Goal: Information Seeking & Learning: Check status

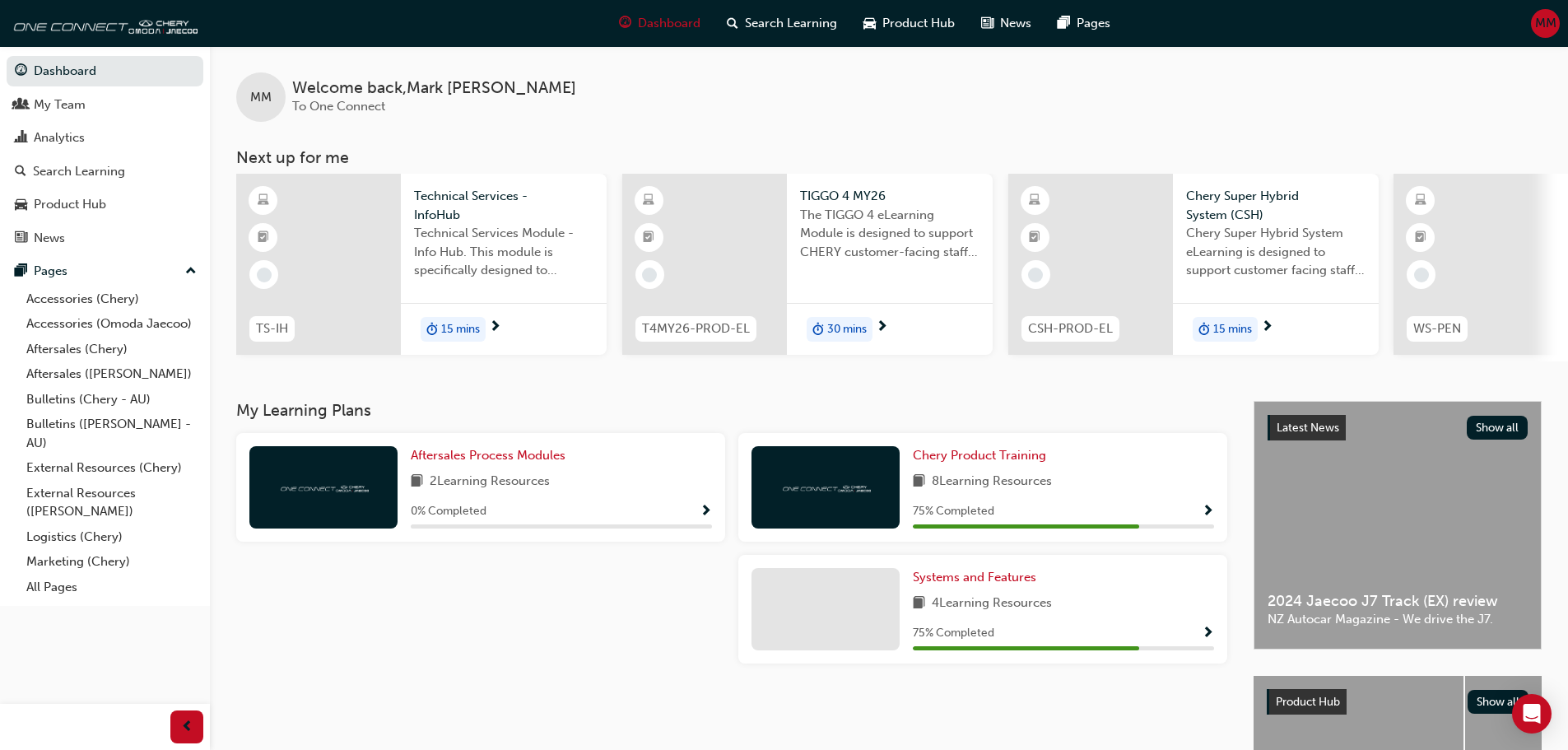
click at [1550, 25] on span "MM" at bounding box center [1545, 23] width 21 height 19
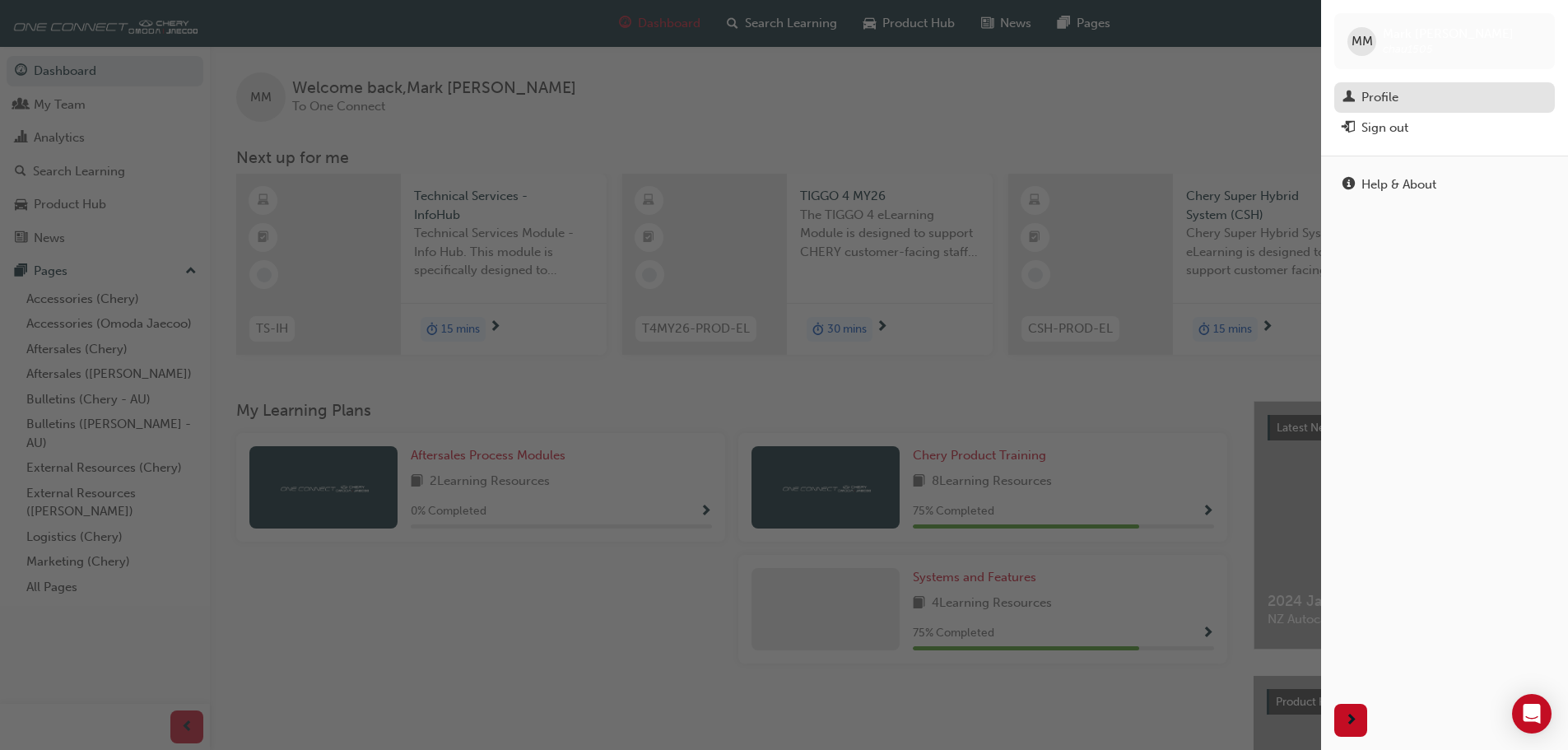
click at [1444, 89] on div "Profile" at bounding box center [1444, 98] width 204 height 21
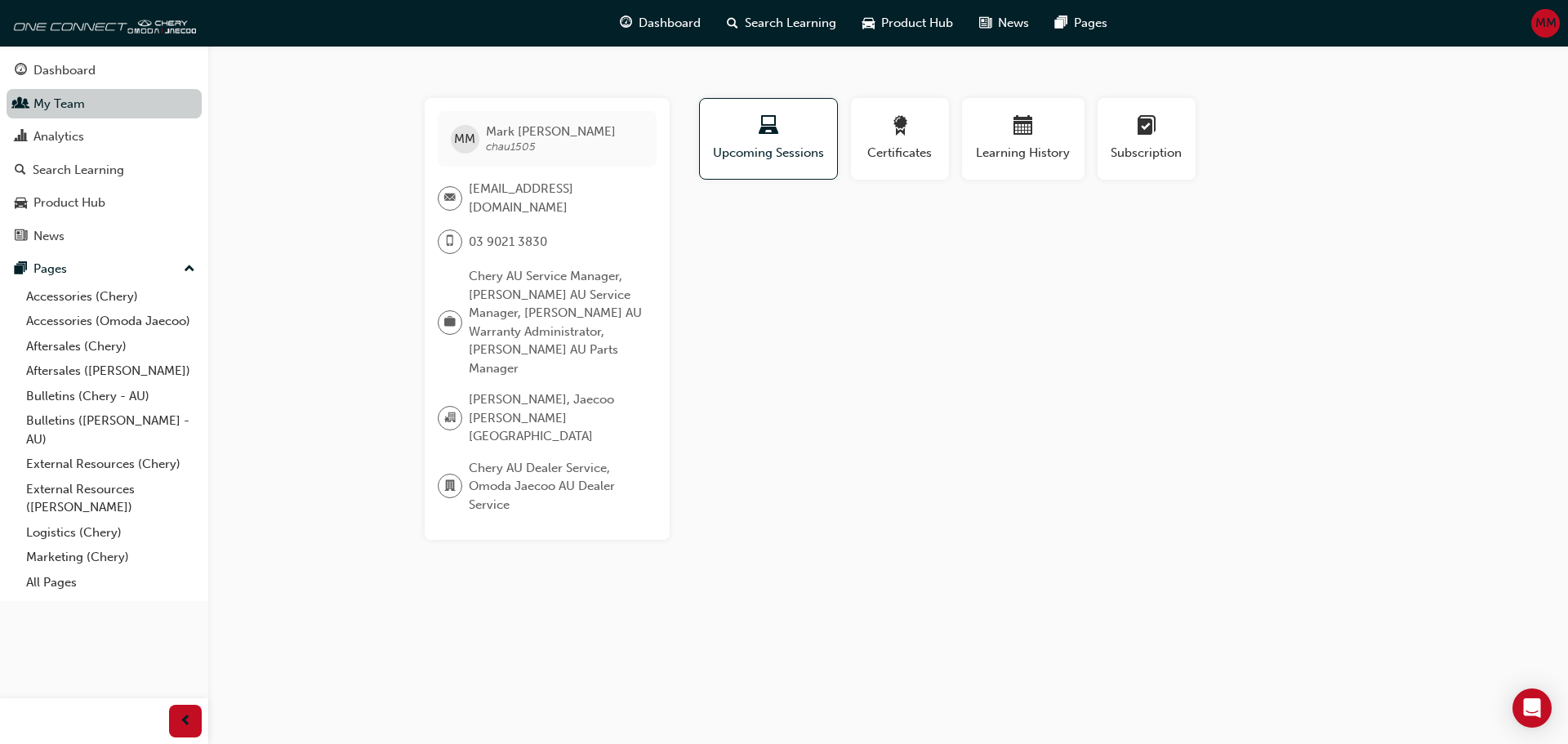
click at [85, 101] on link "My Team" at bounding box center [104, 103] width 195 height 30
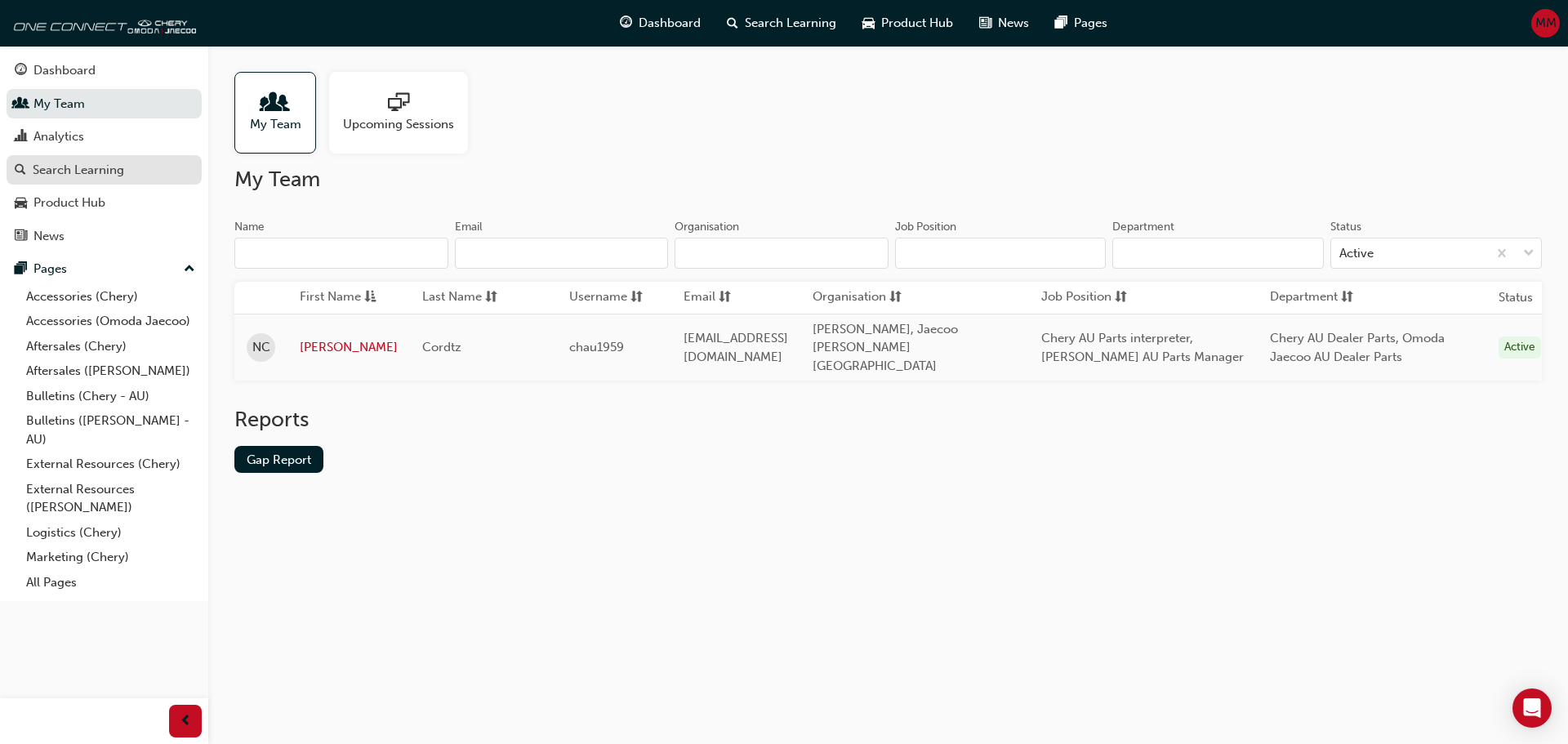
click at [75, 168] on div "Search Learning" at bounding box center [78, 170] width 91 height 19
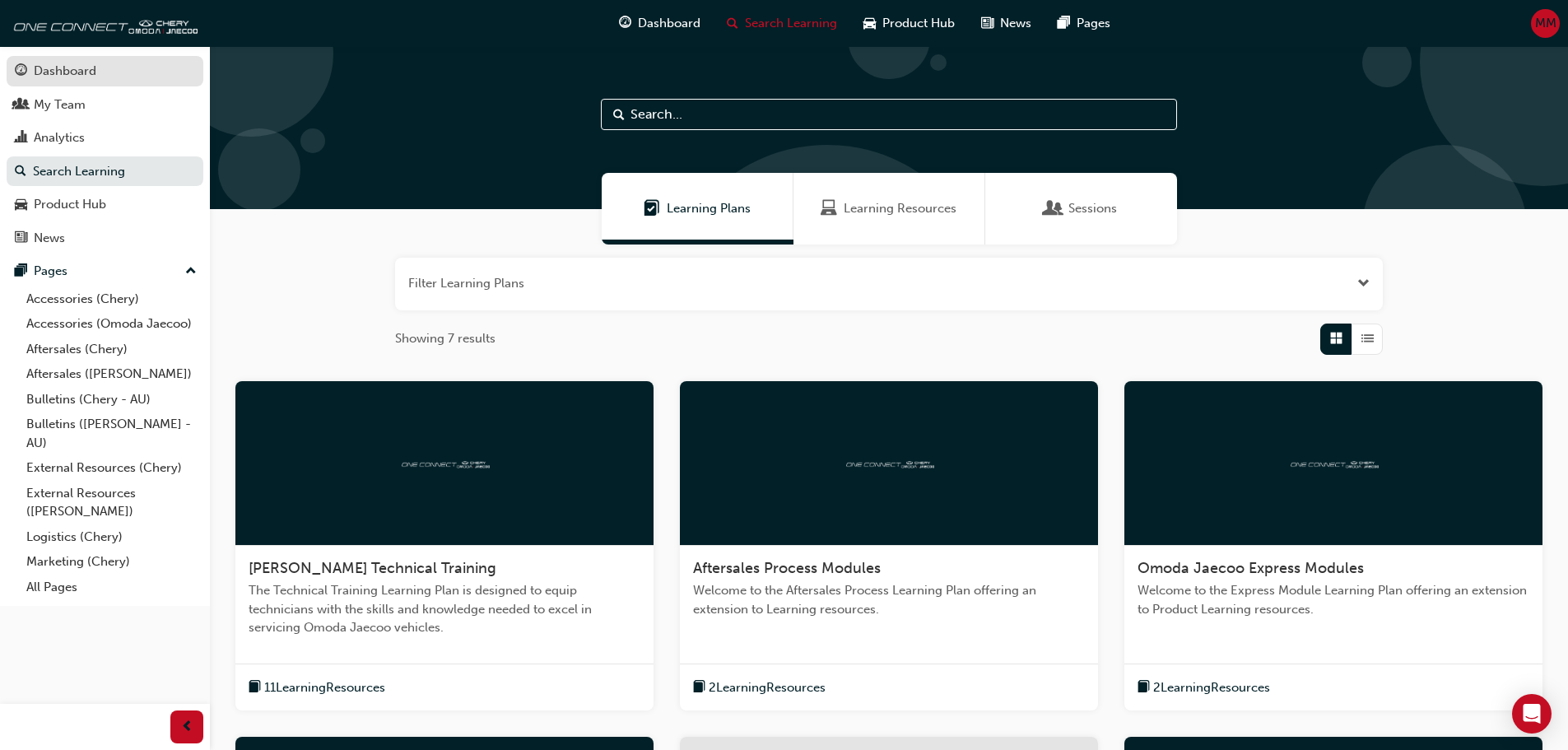
click at [74, 80] on div "Dashboard" at bounding box center [64, 71] width 63 height 19
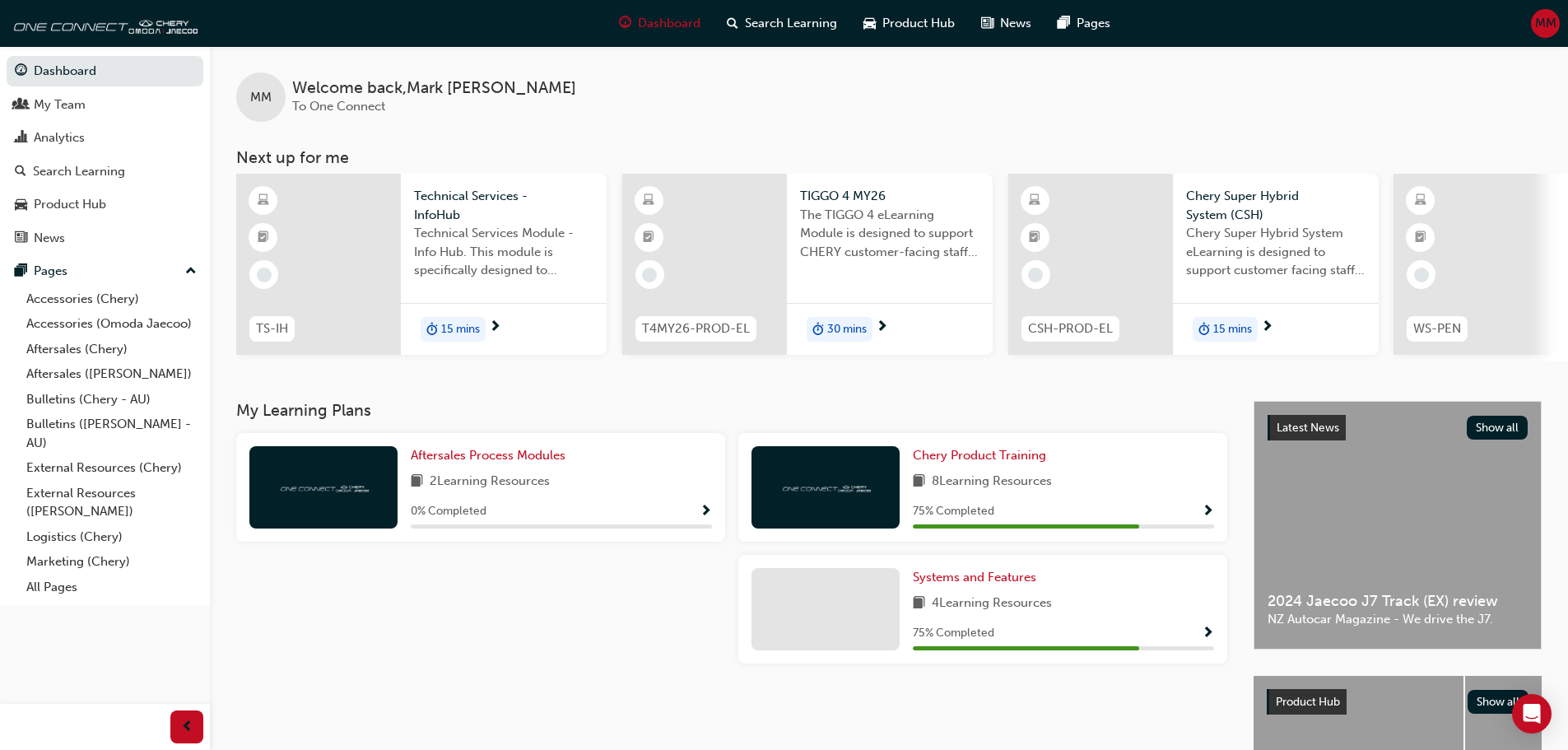
click at [406, 89] on span "Welcome back , [PERSON_NAME]" at bounding box center [434, 88] width 284 height 19
click at [96, 192] on link "Product Hub" at bounding box center [105, 204] width 197 height 30
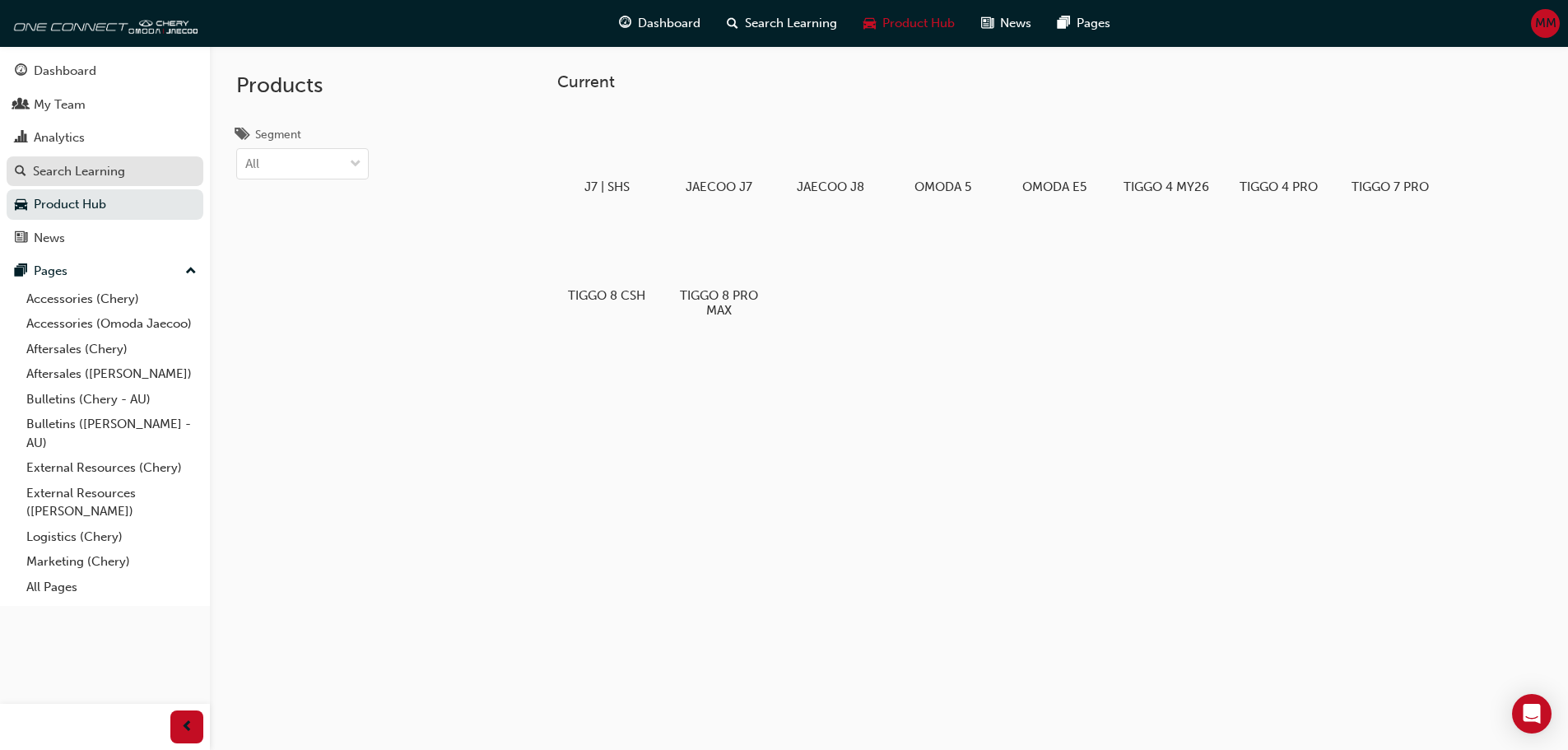
click at [73, 168] on div "Search Learning" at bounding box center [78, 172] width 92 height 19
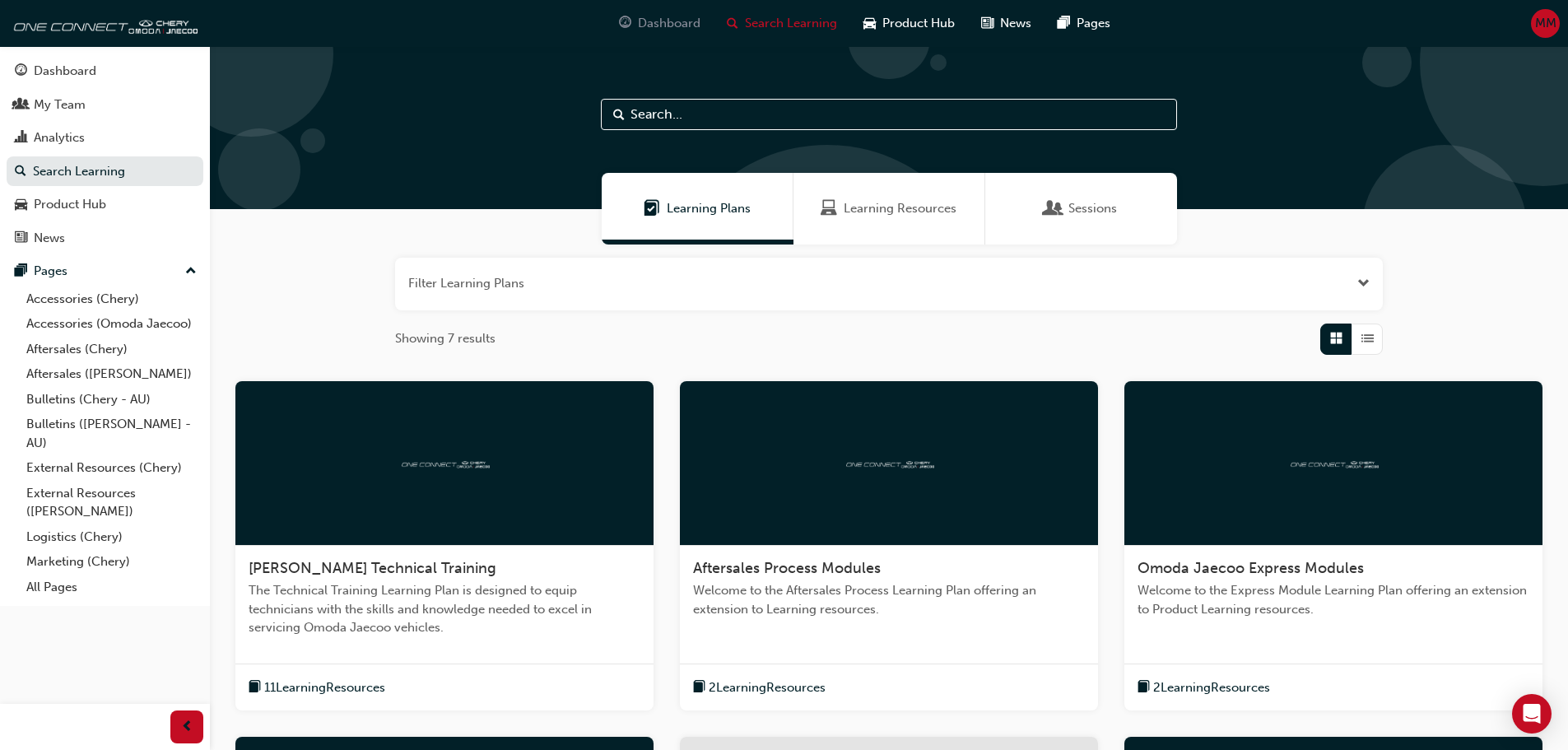
click at [677, 18] on span "Dashboard" at bounding box center [669, 23] width 63 height 19
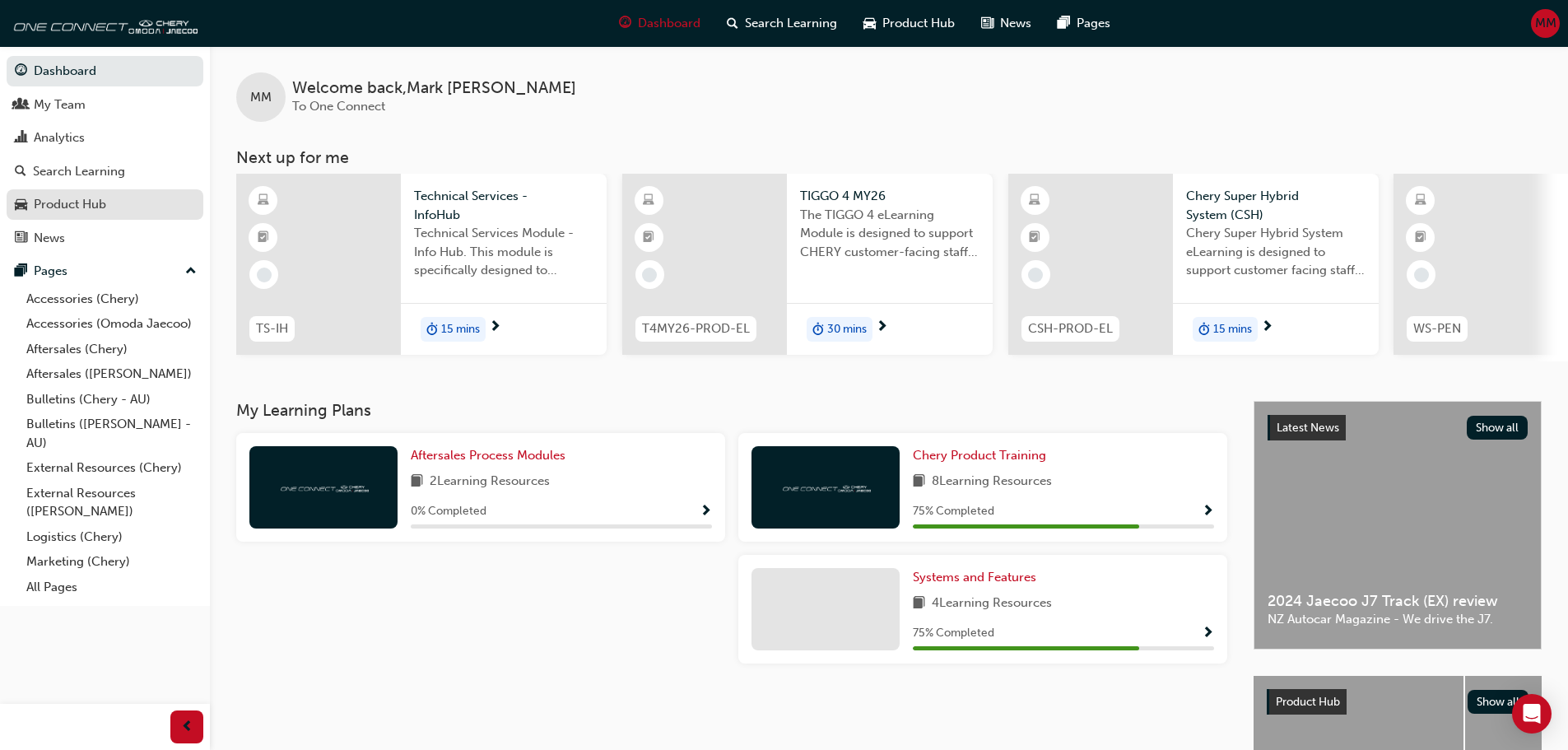
click at [76, 209] on div "Product Hub" at bounding box center [70, 204] width 72 height 19
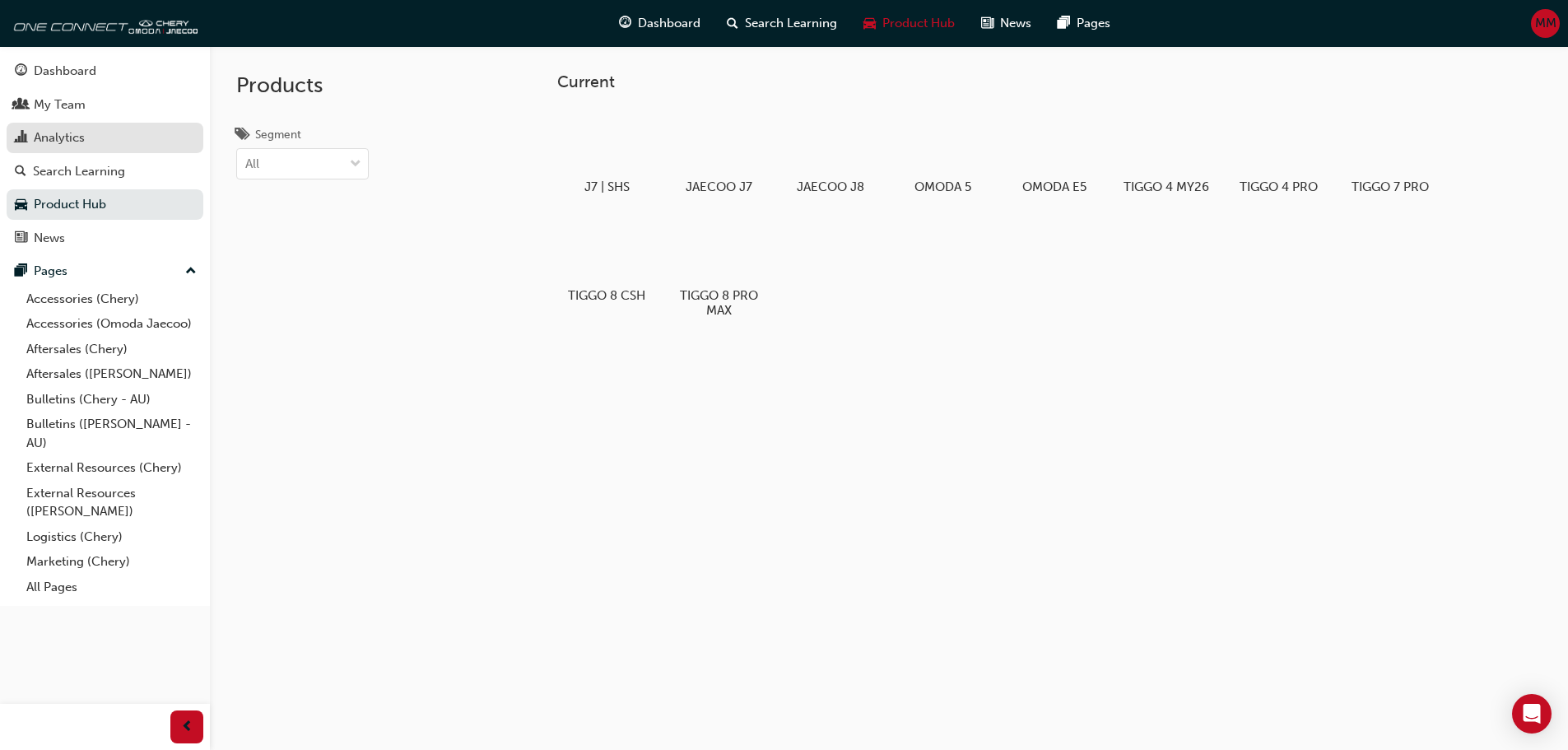
click at [73, 136] on div "Analytics" at bounding box center [58, 138] width 51 height 19
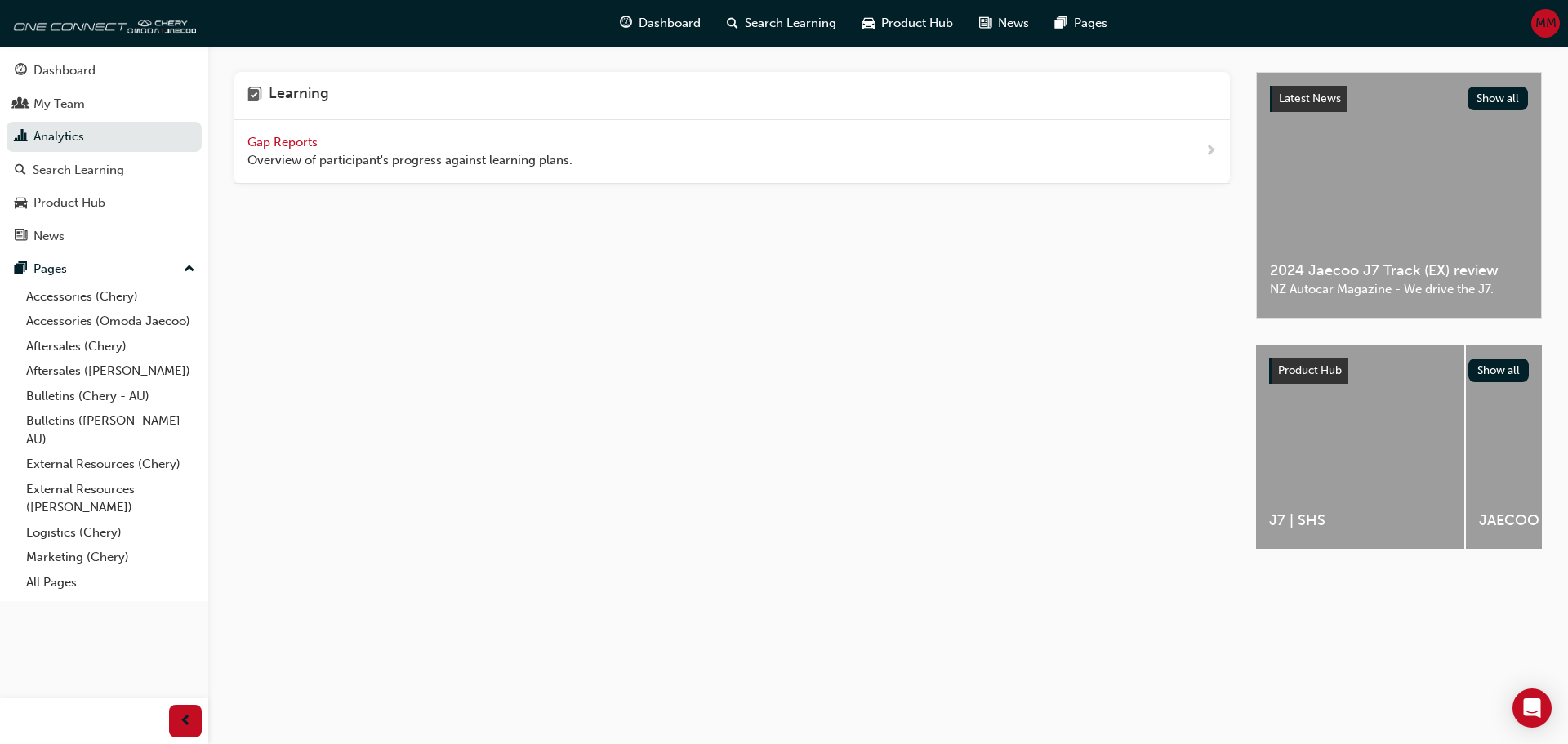
click at [320, 140] on span "Gap Reports" at bounding box center [284, 141] width 73 height 14
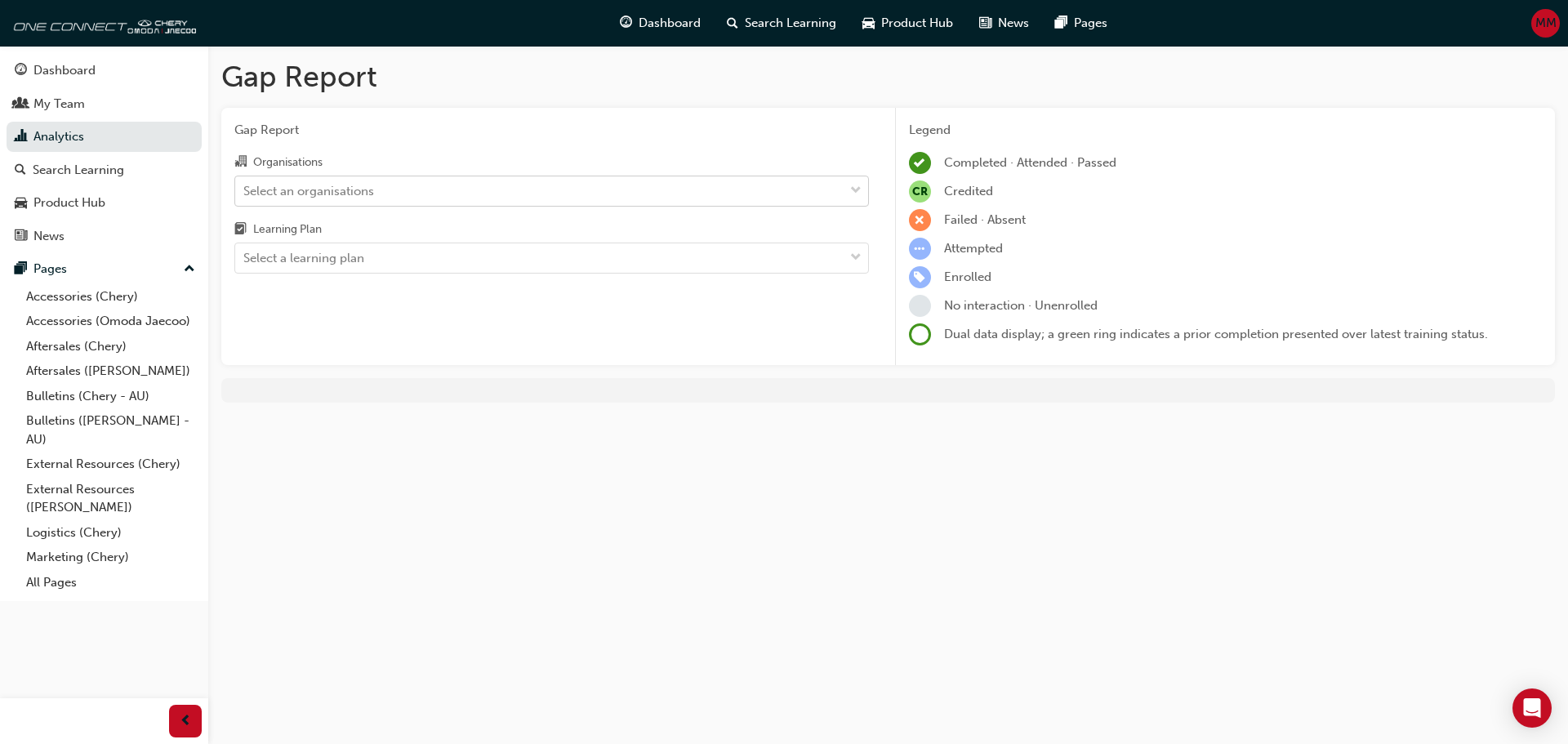
click at [389, 189] on div "Select an organisations" at bounding box center [539, 191] width 608 height 29
click at [245, 189] on input "Organisations Select an organisations" at bounding box center [245, 190] width 2 height 14
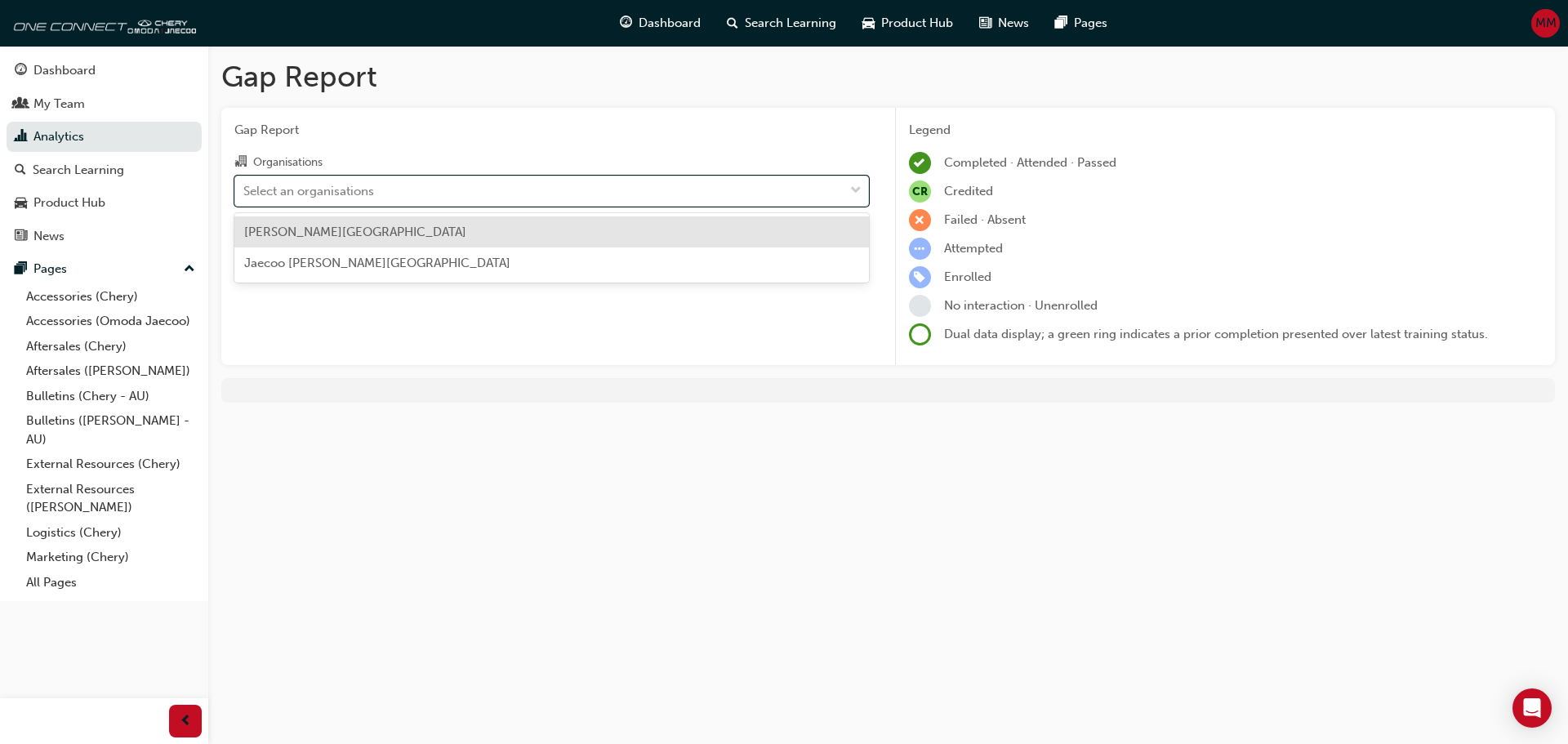
click at [368, 240] on div "[PERSON_NAME][GEOGRAPHIC_DATA]" at bounding box center [551, 232] width 635 height 32
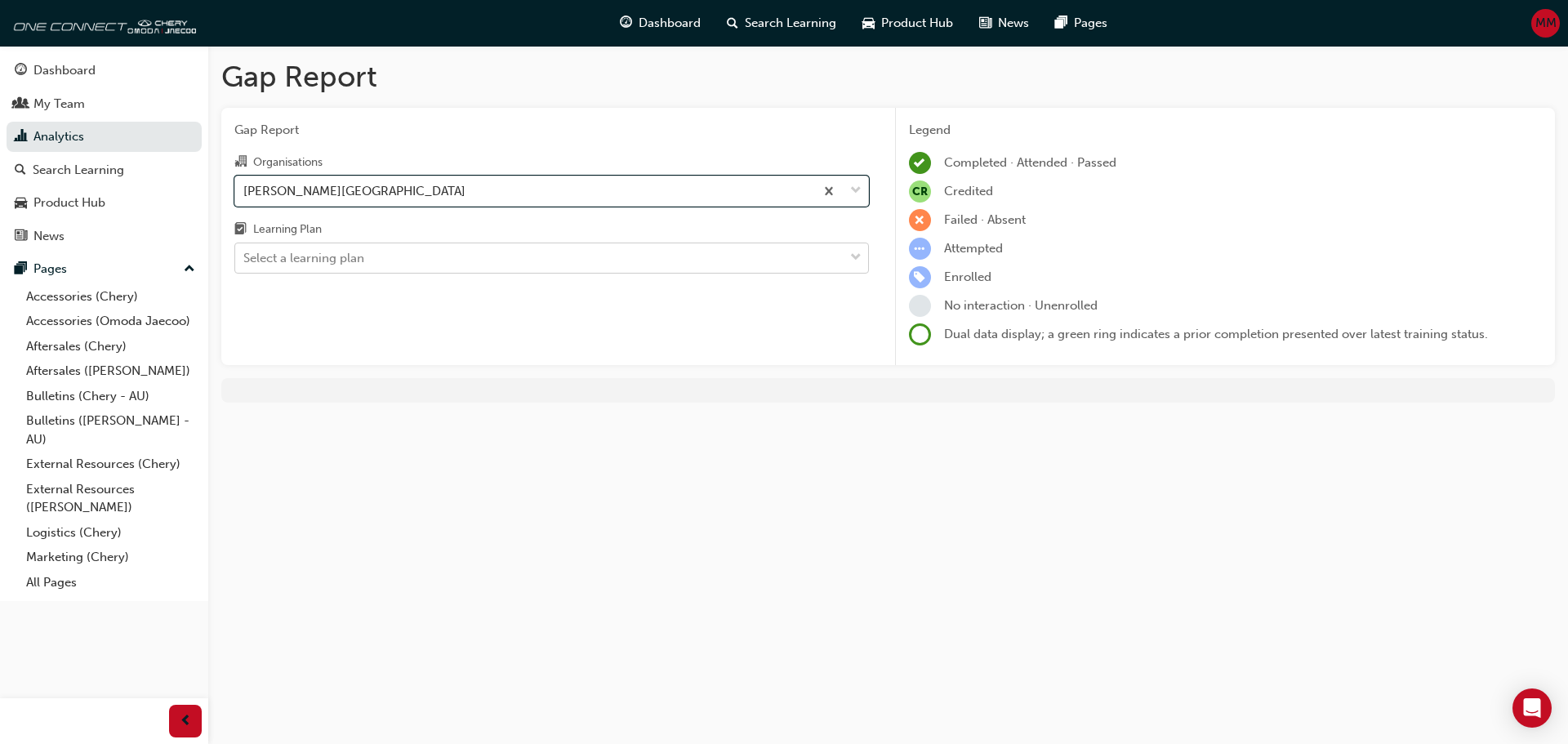
click at [356, 261] on div "Select a learning plan" at bounding box center [304, 258] width 121 height 19
click at [245, 261] on input "Learning Plan Select a learning plan" at bounding box center [245, 257] width 2 height 14
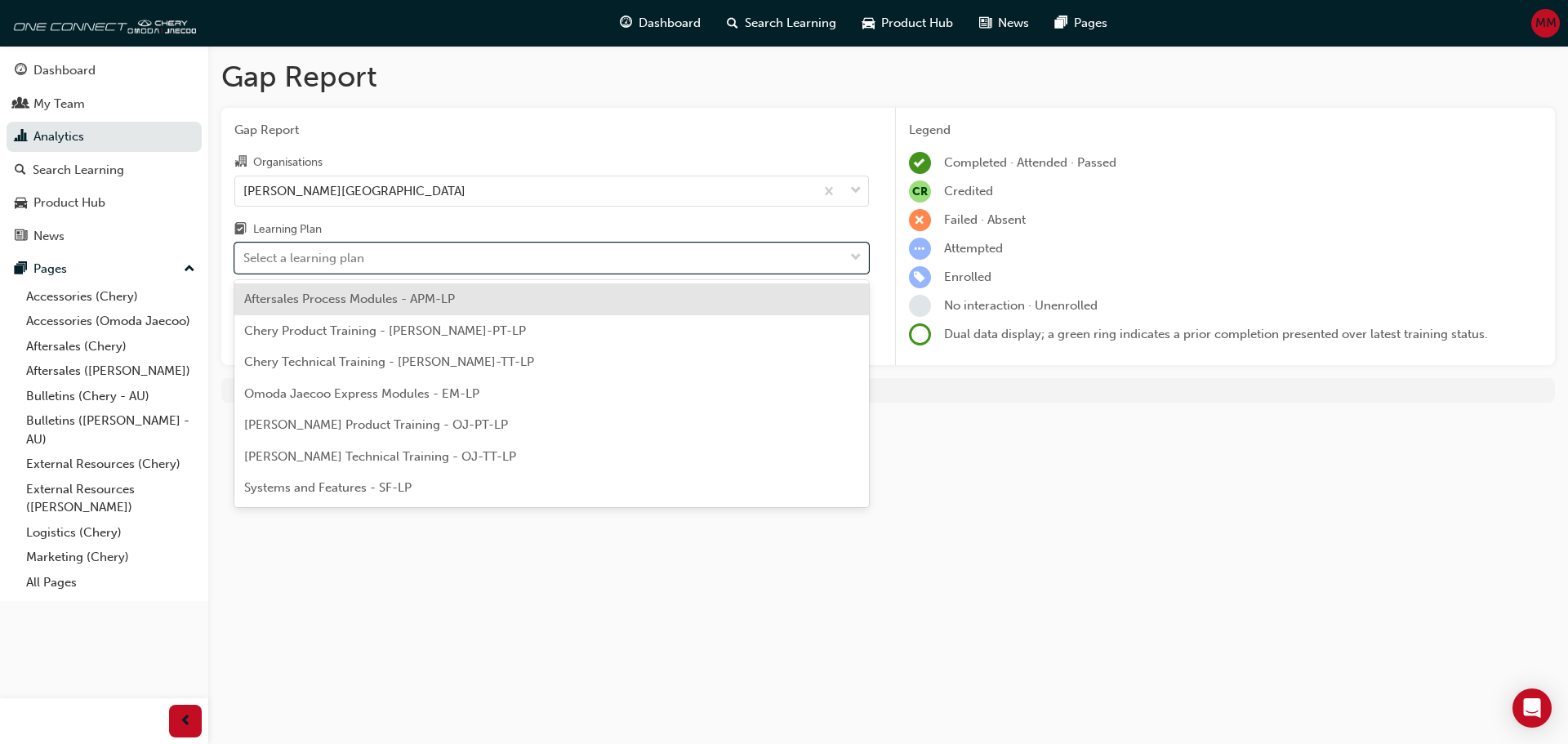
click at [363, 220] on div "Learning Plan" at bounding box center [551, 232] width 635 height 24
click at [245, 251] on input "Learning Plan option Aftersales Process Modules - APM-LP focused, 1 of 7. 7 res…" at bounding box center [245, 257] width 2 height 14
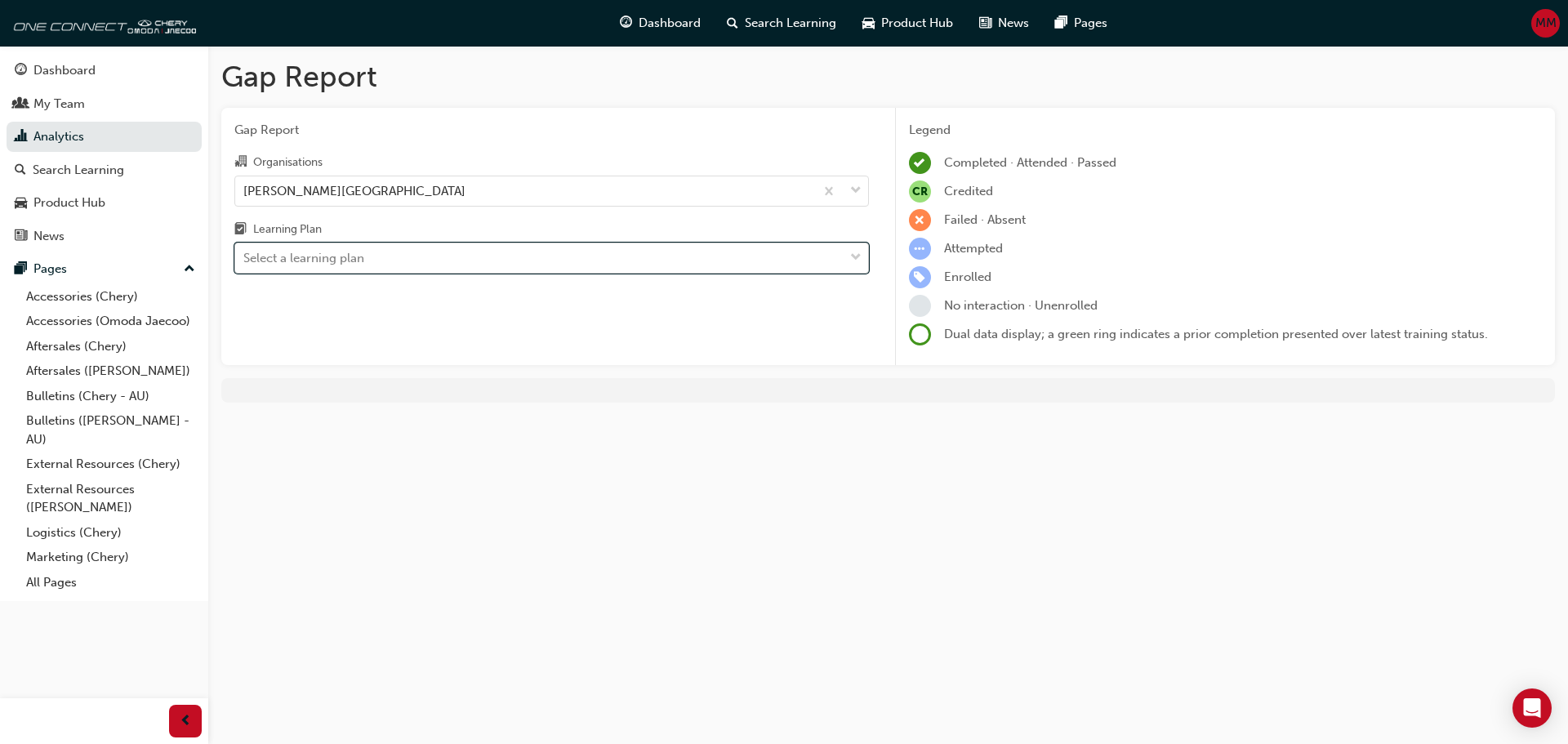
click at [343, 253] on div "Select a learning plan" at bounding box center [304, 258] width 121 height 19
click at [245, 253] on input "Learning Plan 0 results available. Select is focused ,type to refine list, pres…" at bounding box center [245, 257] width 2 height 14
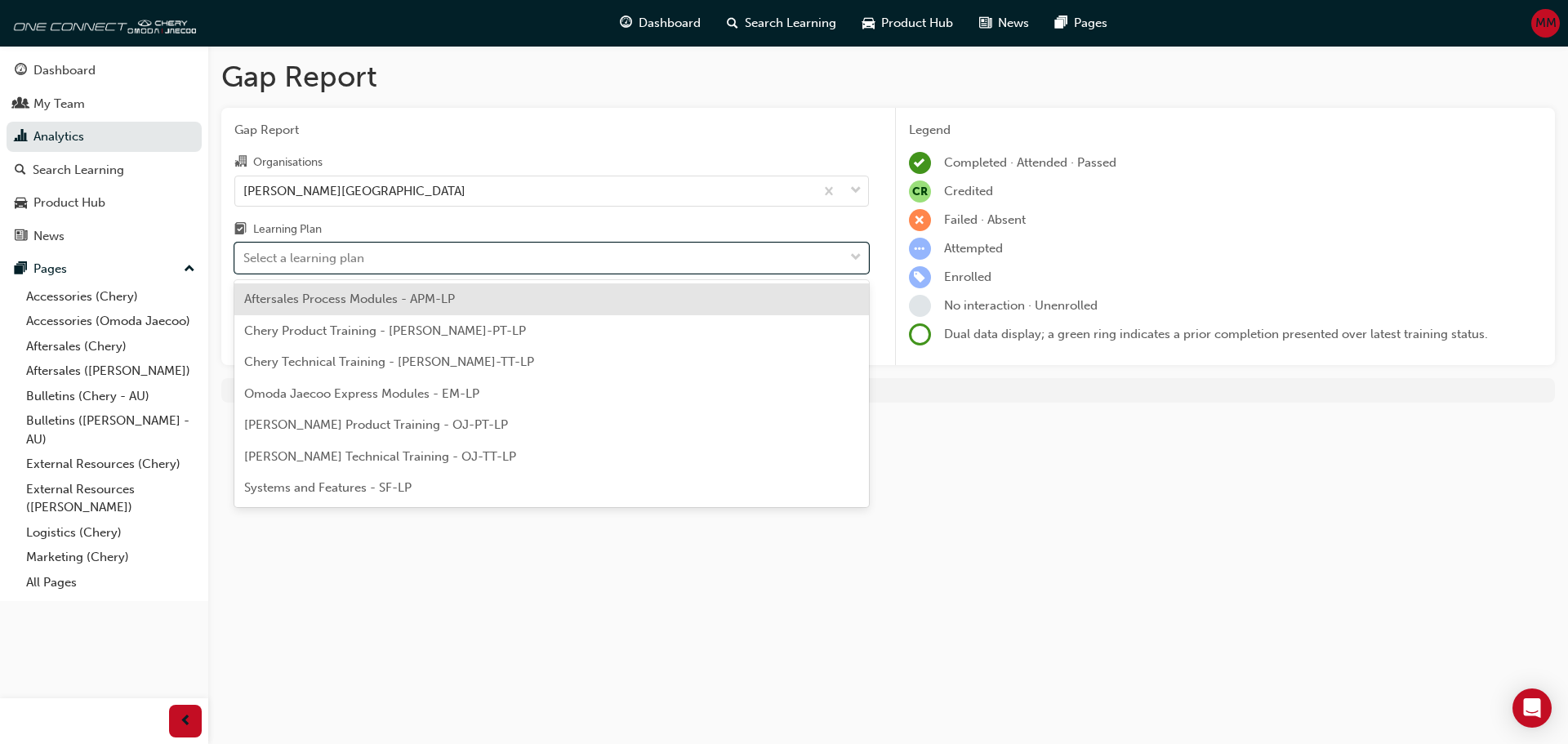
click at [343, 295] on span "Aftersales Process Modules - APM-LP" at bounding box center [349, 298] width 210 height 14
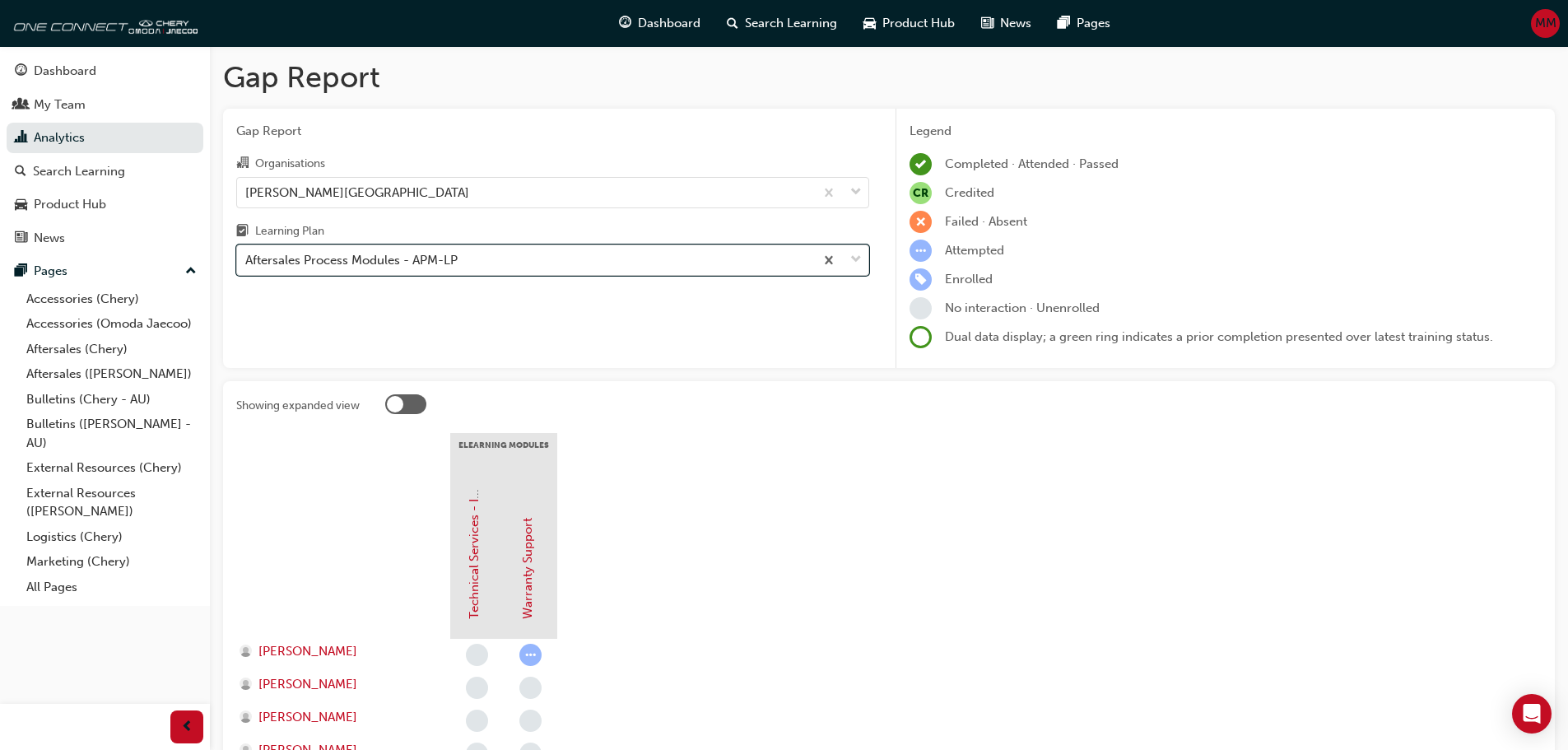
click at [425, 261] on div "Aftersales Process Modules - APM-LP" at bounding box center [351, 260] width 212 height 19
click at [247, 261] on input "Learning Plan option Aftersales Process Modules - APM-LP, selected. 0 results a…" at bounding box center [246, 259] width 2 height 14
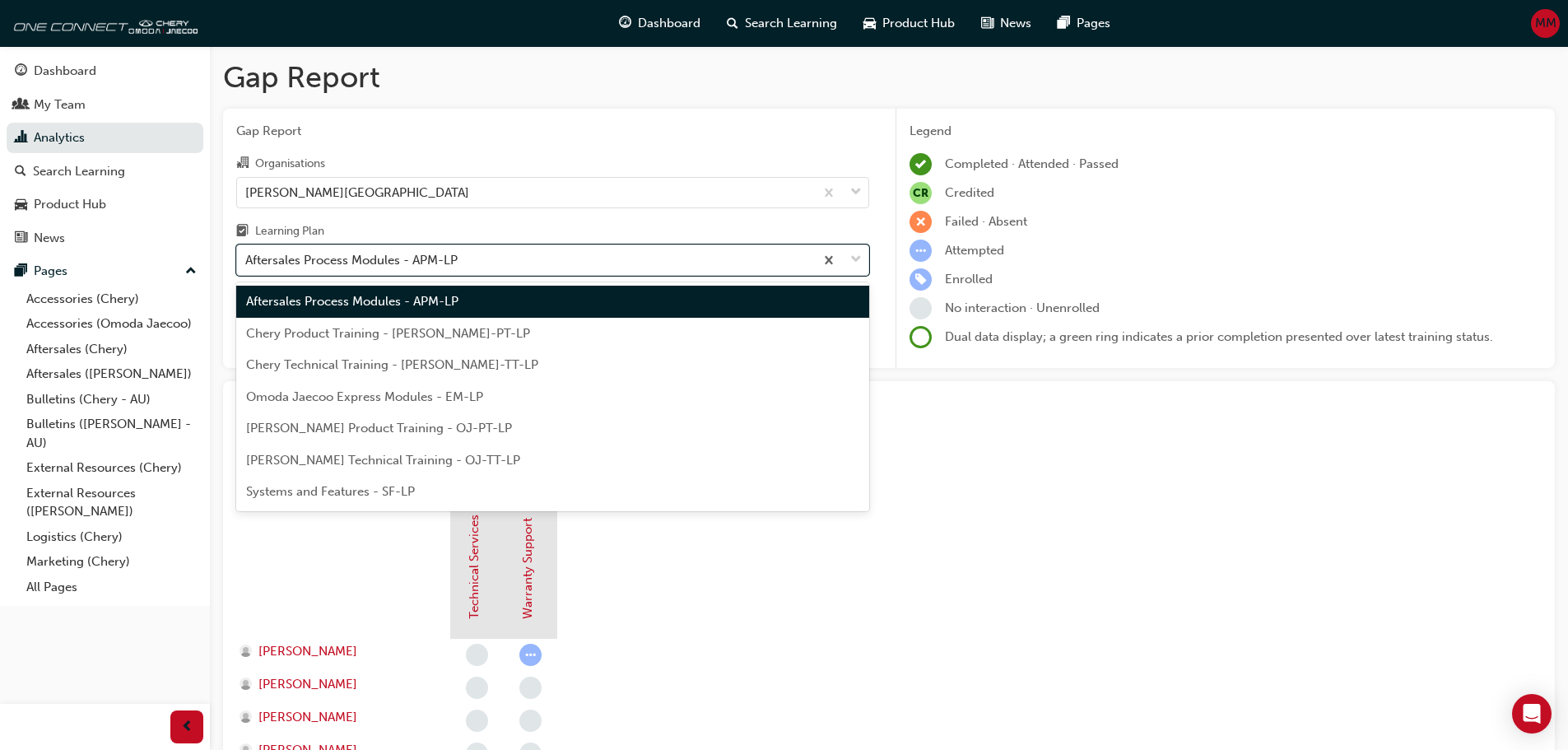
click at [382, 394] on span "Omoda Jaecoo Express Modules - EM-LP" at bounding box center [365, 396] width 237 height 15
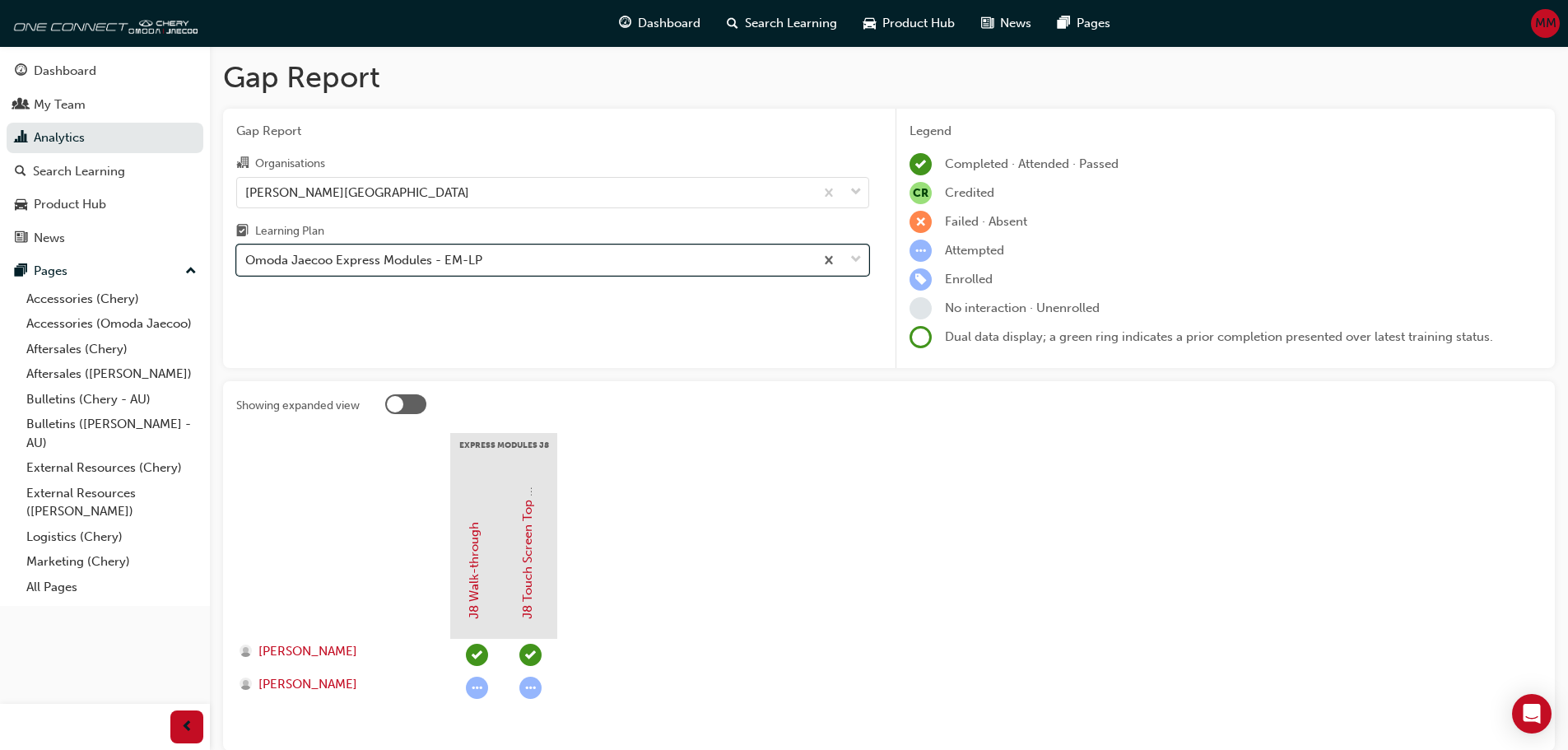
click at [362, 268] on div "Omoda Jaecoo Express Modules - EM-LP" at bounding box center [364, 260] width 237 height 19
click at [247, 267] on input "Learning Plan option Omoda Jaecoo Express Modules - EM-LP, selected. 0 results …" at bounding box center [246, 259] width 2 height 14
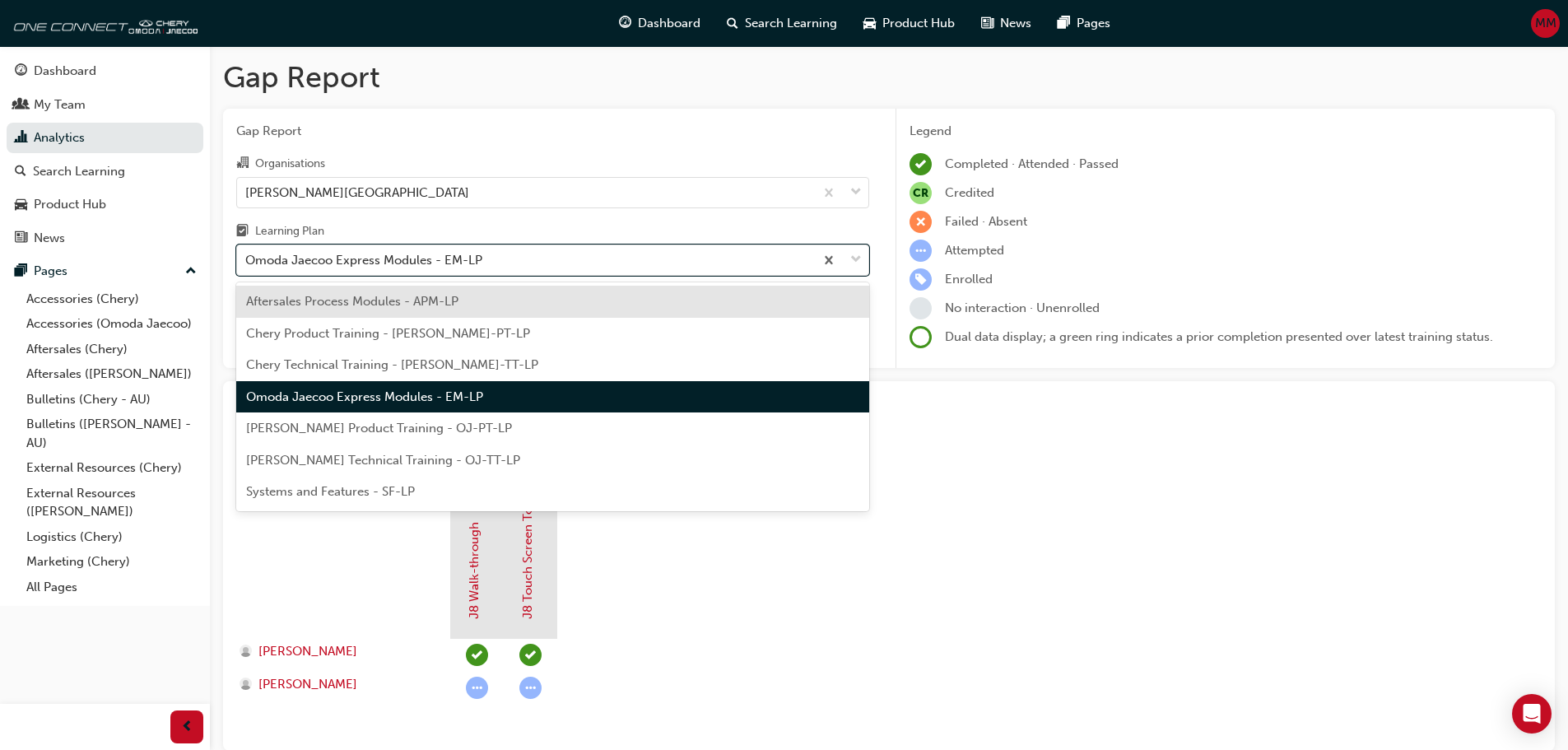
click at [362, 426] on span "[PERSON_NAME] Product Training - OJ-PT-LP" at bounding box center [380, 428] width 266 height 15
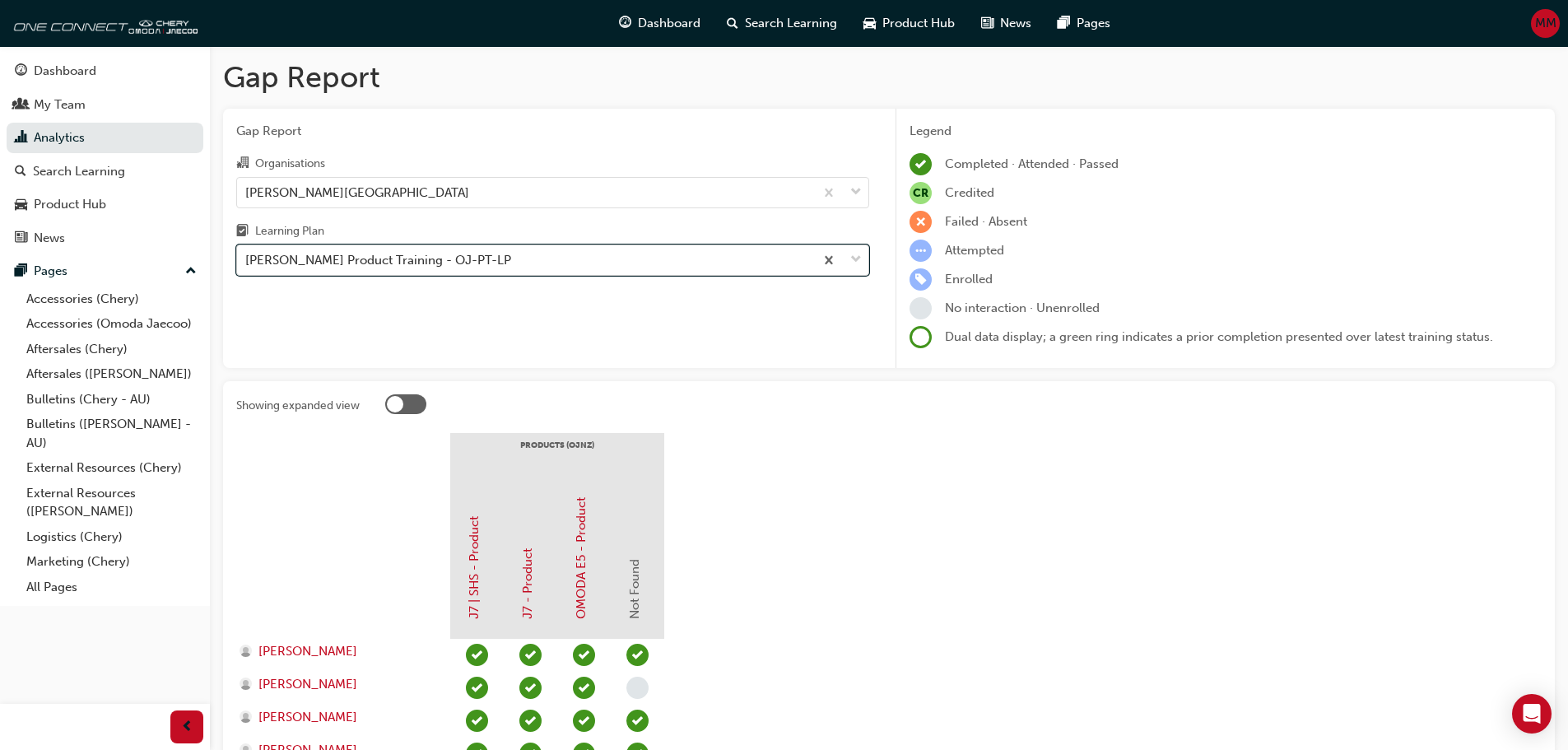
click at [332, 262] on div "[PERSON_NAME] Product Training - OJ-PT-LP" at bounding box center [379, 260] width 266 height 19
click at [247, 262] on input "Learning Plan option [PERSON_NAME] Product Training - OJ-PT-LP, selected. 0 res…" at bounding box center [246, 259] width 2 height 14
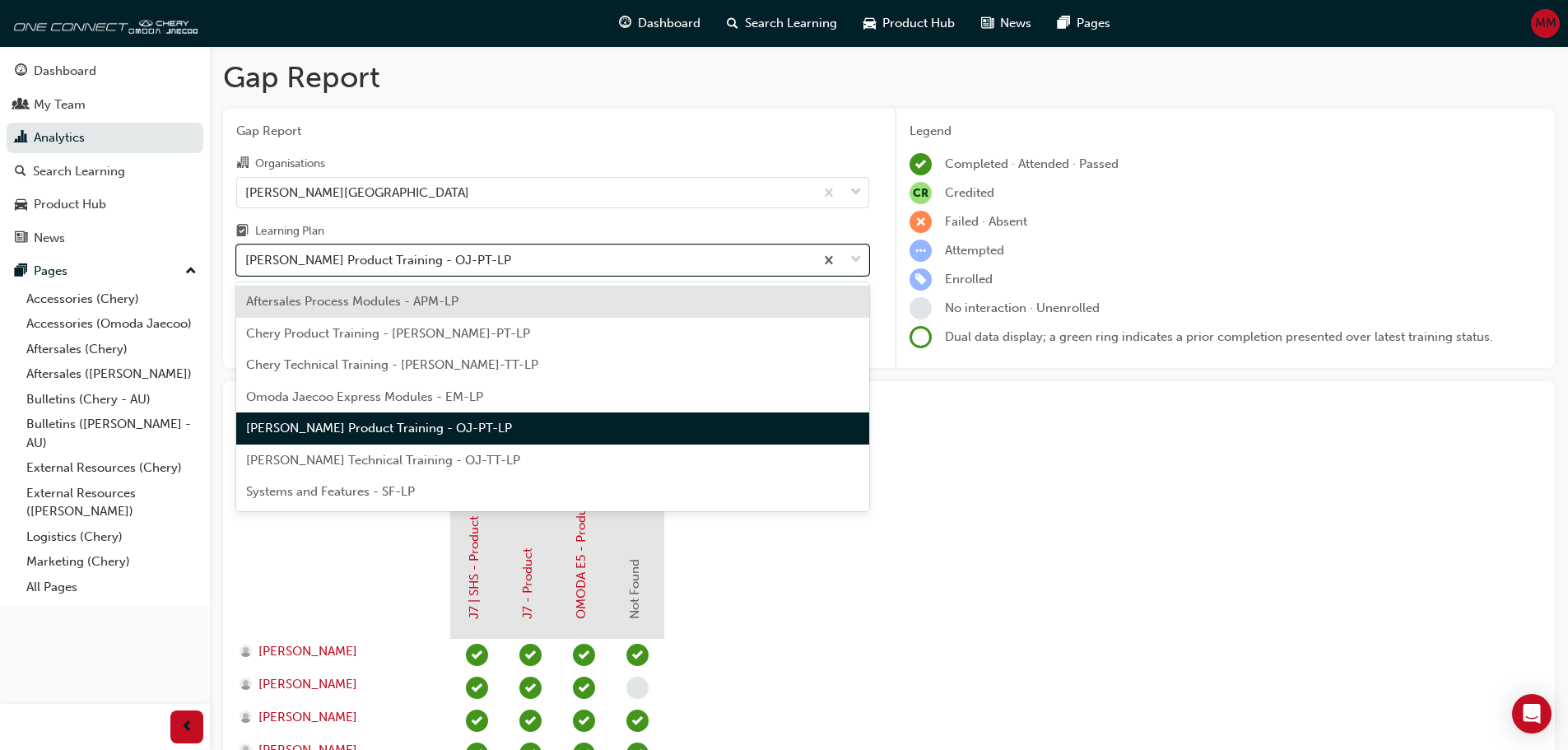
click at [321, 454] on span "[PERSON_NAME] Technical Training - OJ-TT-LP" at bounding box center [383, 460] width 274 height 15
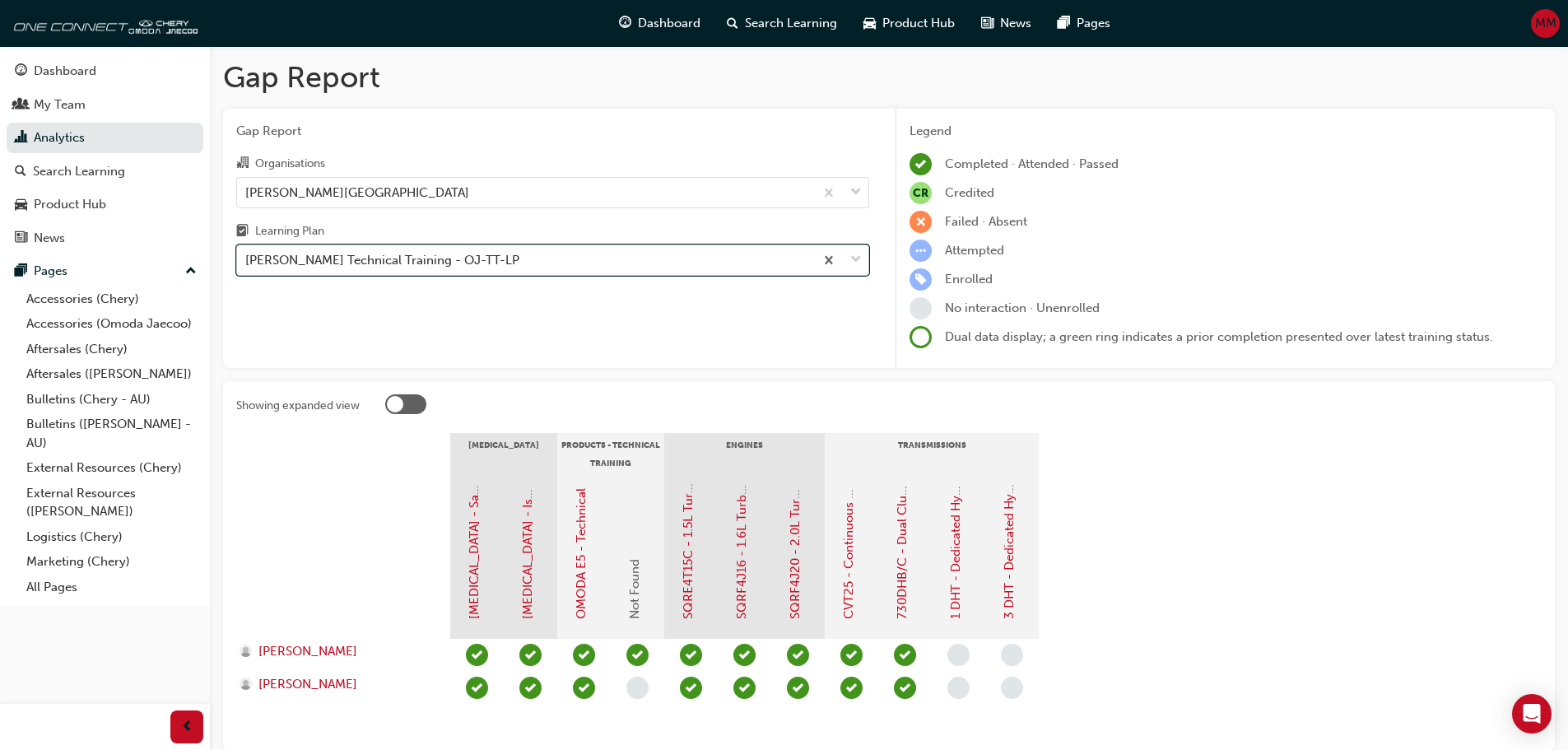
click at [369, 265] on div "[PERSON_NAME] Technical Training - OJ-TT-LP" at bounding box center [382, 260] width 274 height 19
click at [247, 265] on input "Learning Plan option Omoda Jaecoo Technical Training - OJ-TT-LP, selected. 0 re…" at bounding box center [246, 259] width 2 height 14
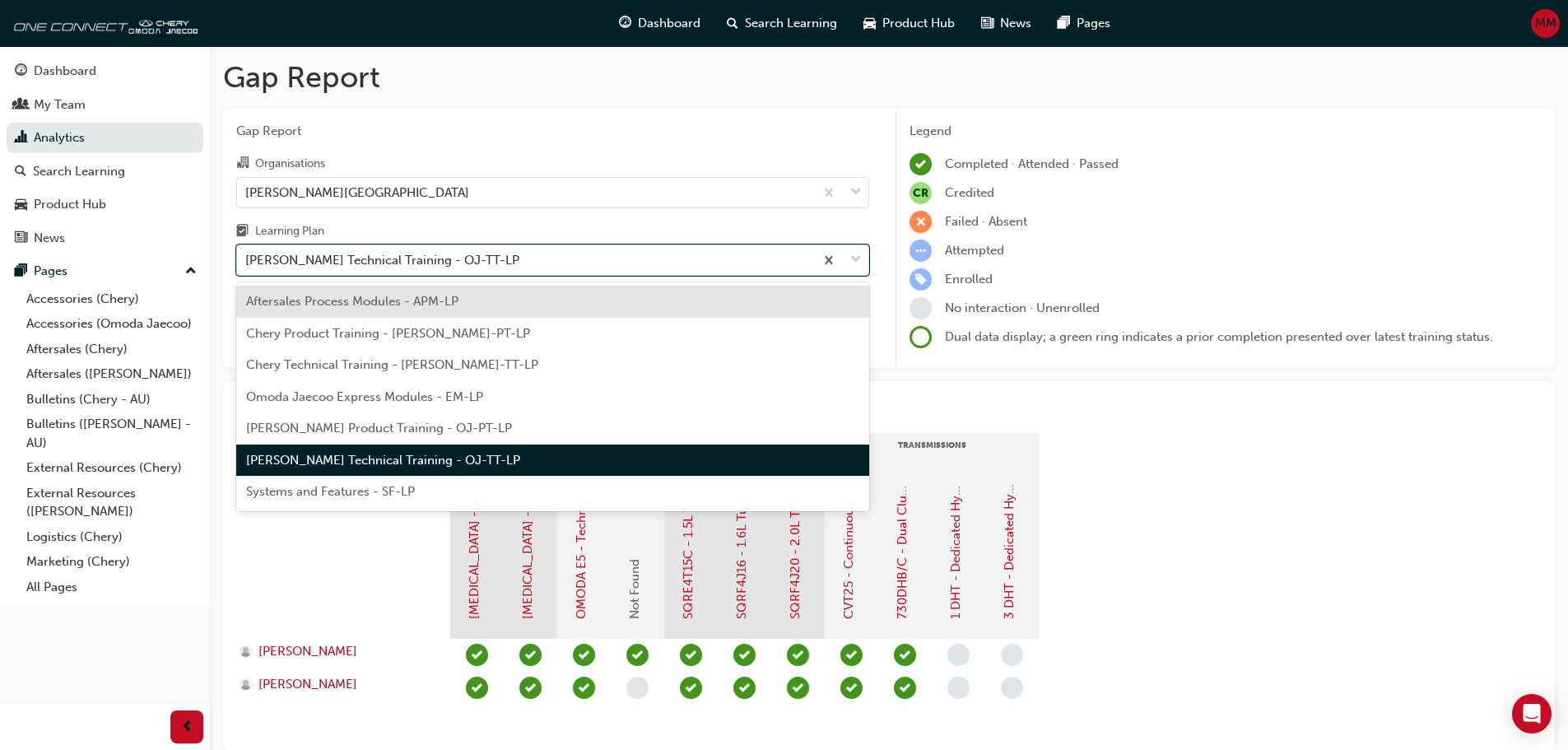
click at [383, 302] on span "Aftersales Process Modules - APM-LP" at bounding box center [352, 301] width 212 height 15
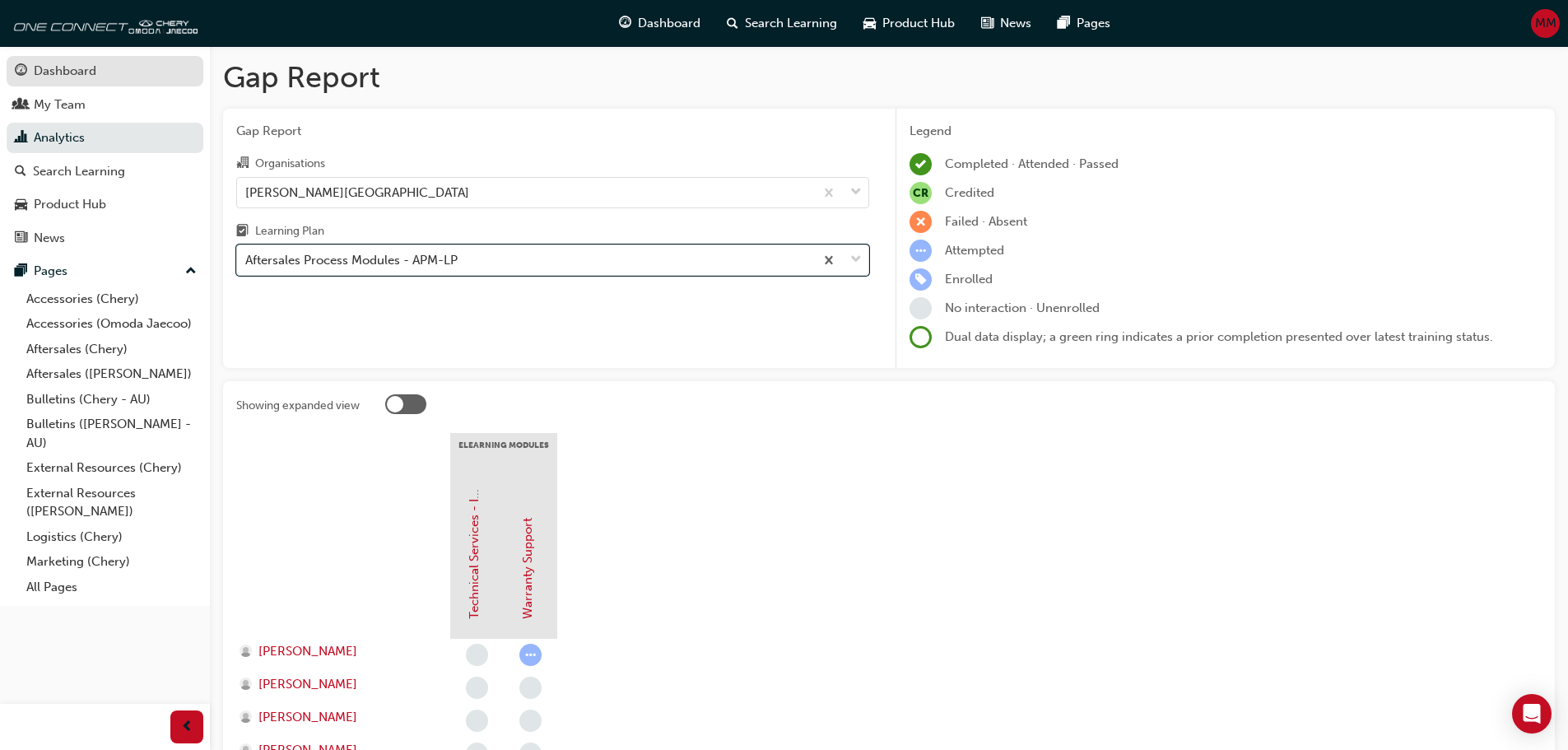
click at [86, 70] on div "Dashboard" at bounding box center [64, 71] width 63 height 19
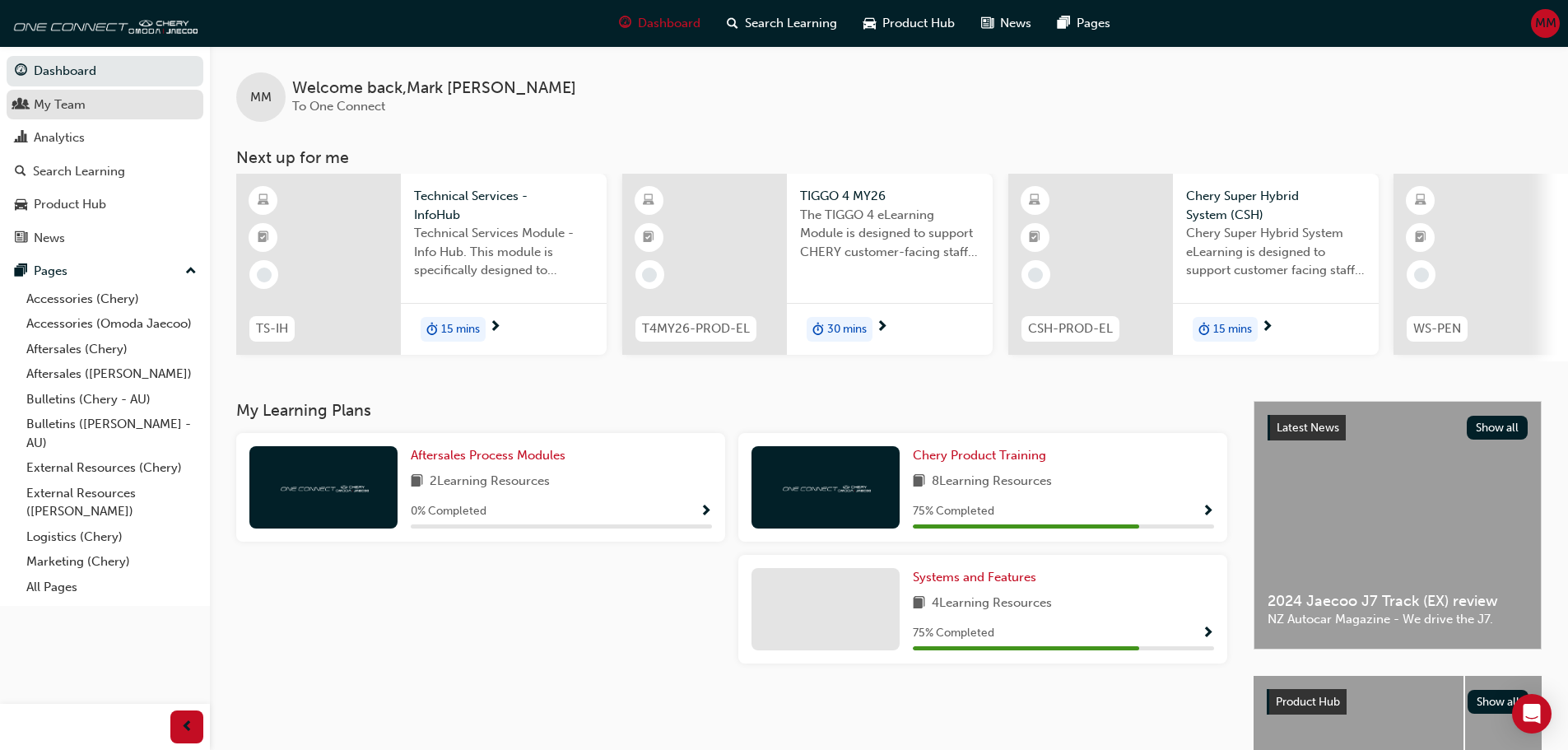
click at [85, 116] on link "My Team" at bounding box center [105, 104] width 197 height 30
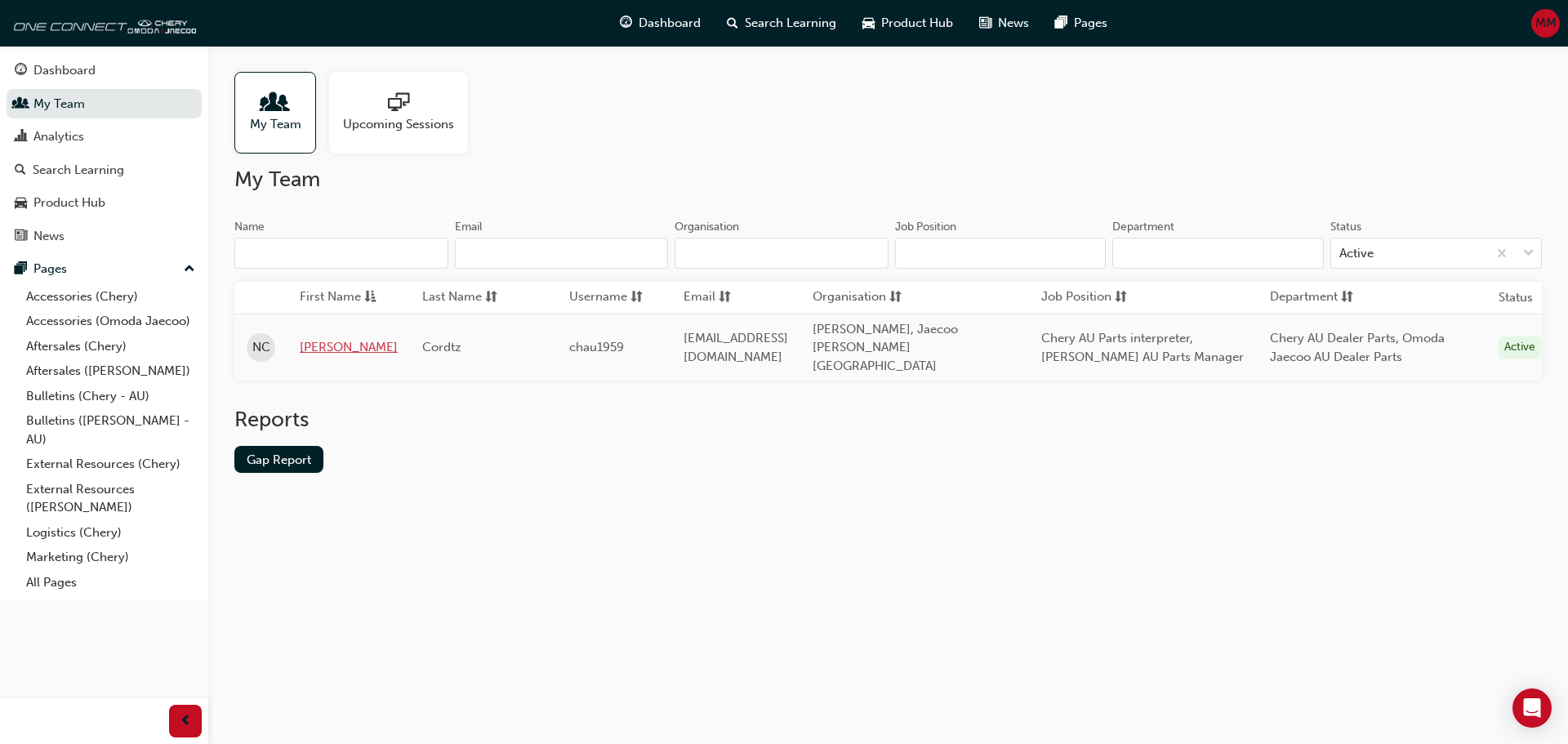
click at [315, 339] on link "[PERSON_NAME]" at bounding box center [349, 348] width 98 height 19
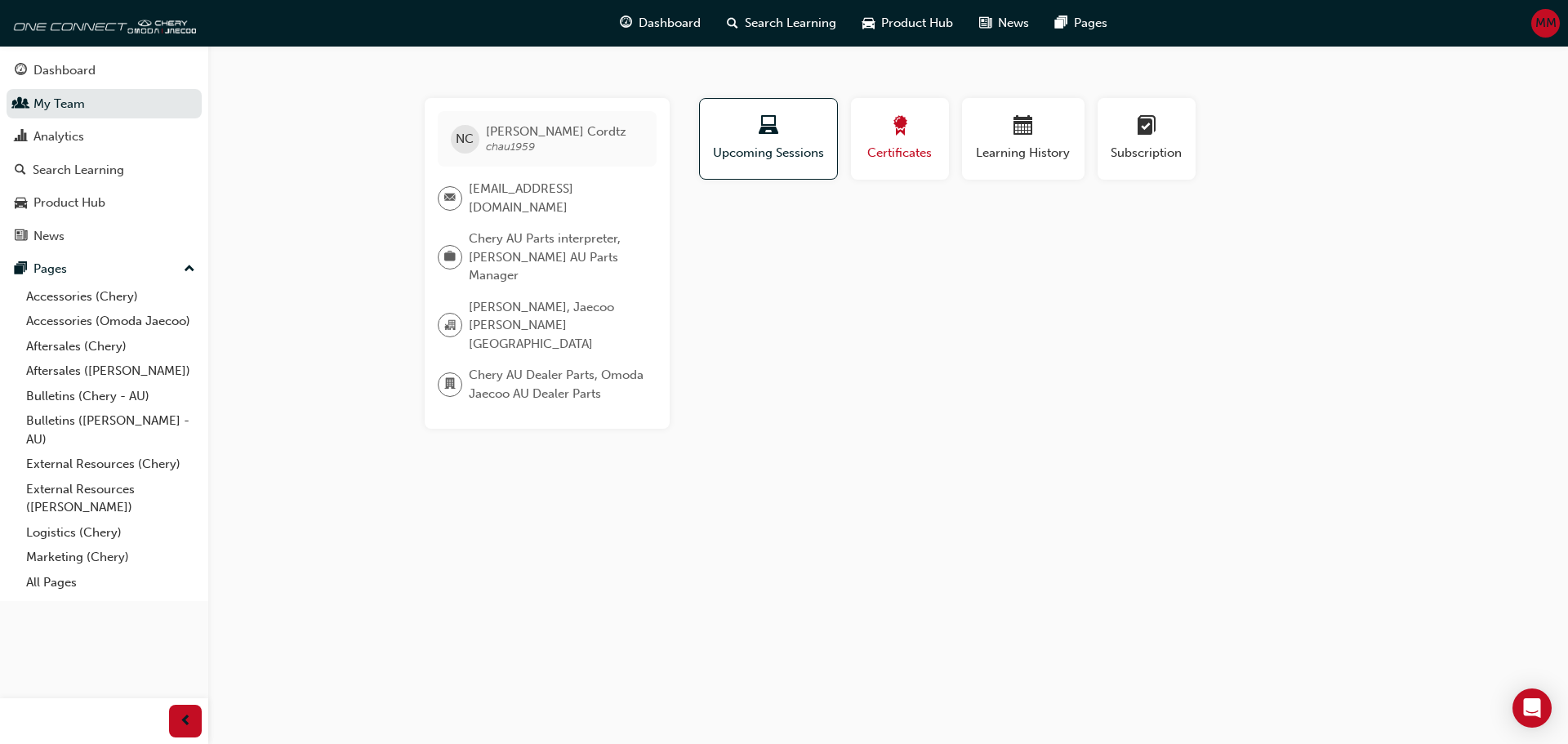
click at [908, 145] on span "Certificates" at bounding box center [900, 153] width 73 height 19
click at [1006, 141] on div "Learning History" at bounding box center [1023, 139] width 98 height 47
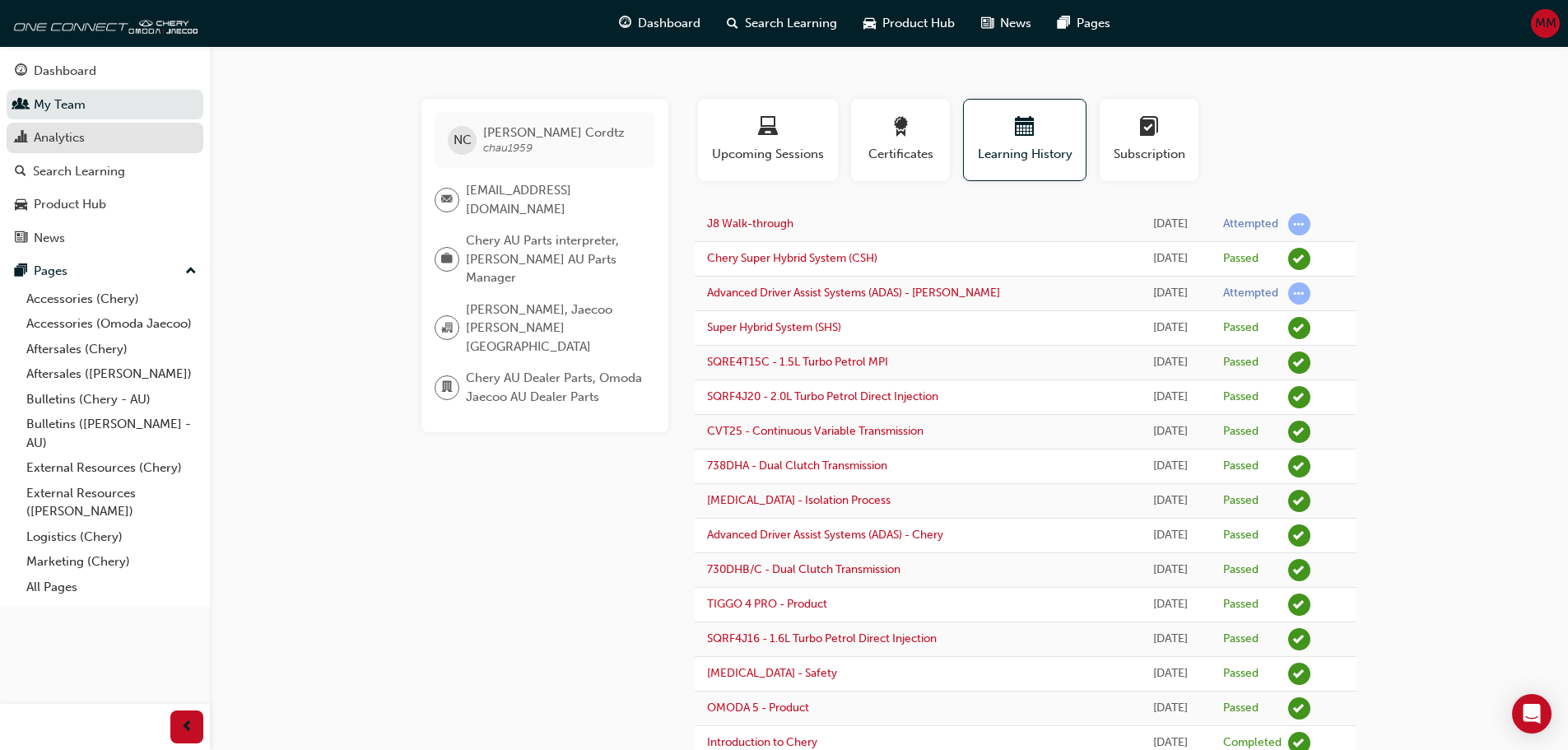
click at [65, 140] on div "Analytics" at bounding box center [58, 138] width 51 height 19
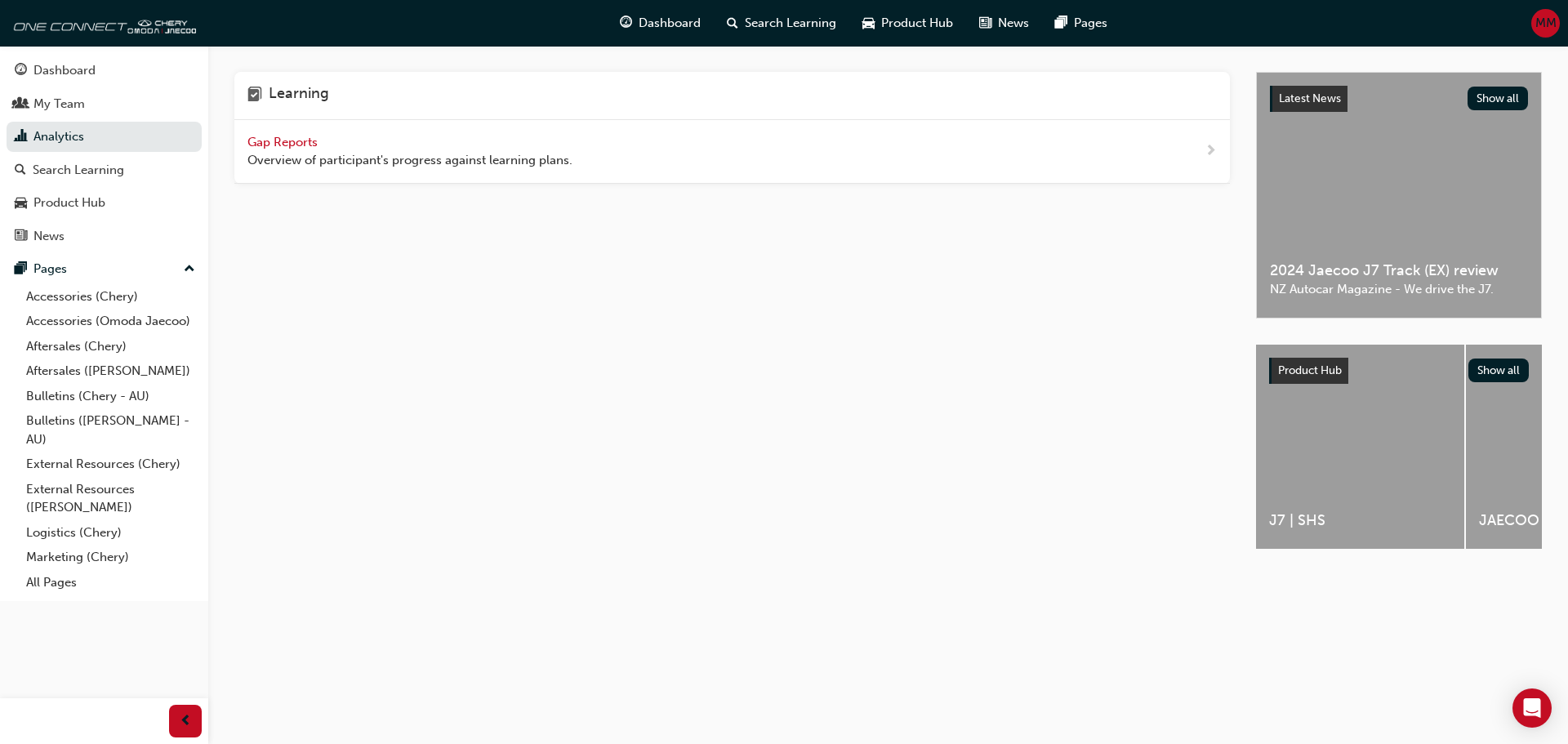
click at [268, 136] on span "Gap Reports" at bounding box center [284, 141] width 73 height 14
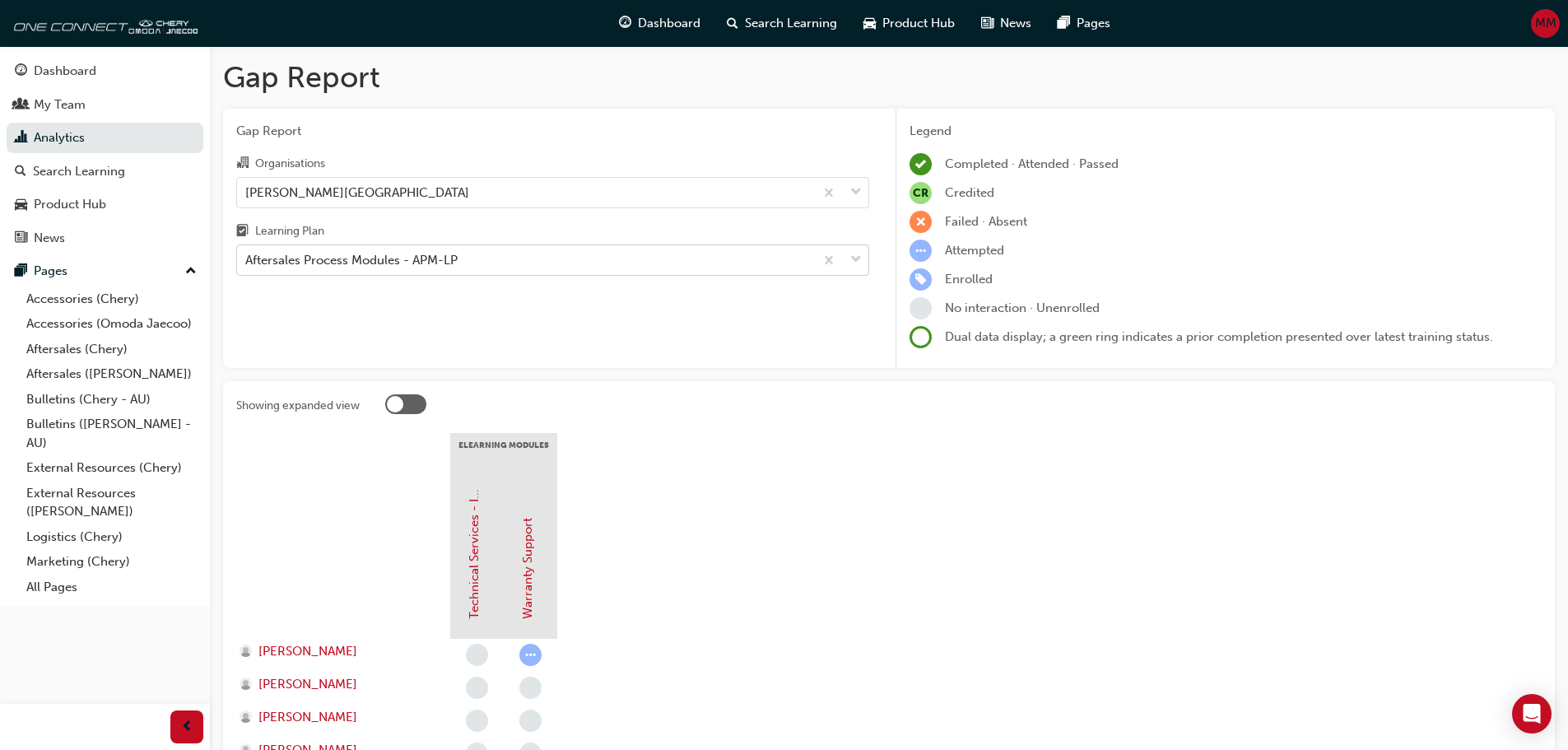
click at [382, 257] on div "Aftersales Process Modules - APM-LP" at bounding box center [351, 260] width 212 height 19
click at [247, 257] on input "Learning Plan Aftersales Process Modules - APM-LP" at bounding box center [246, 259] width 2 height 14
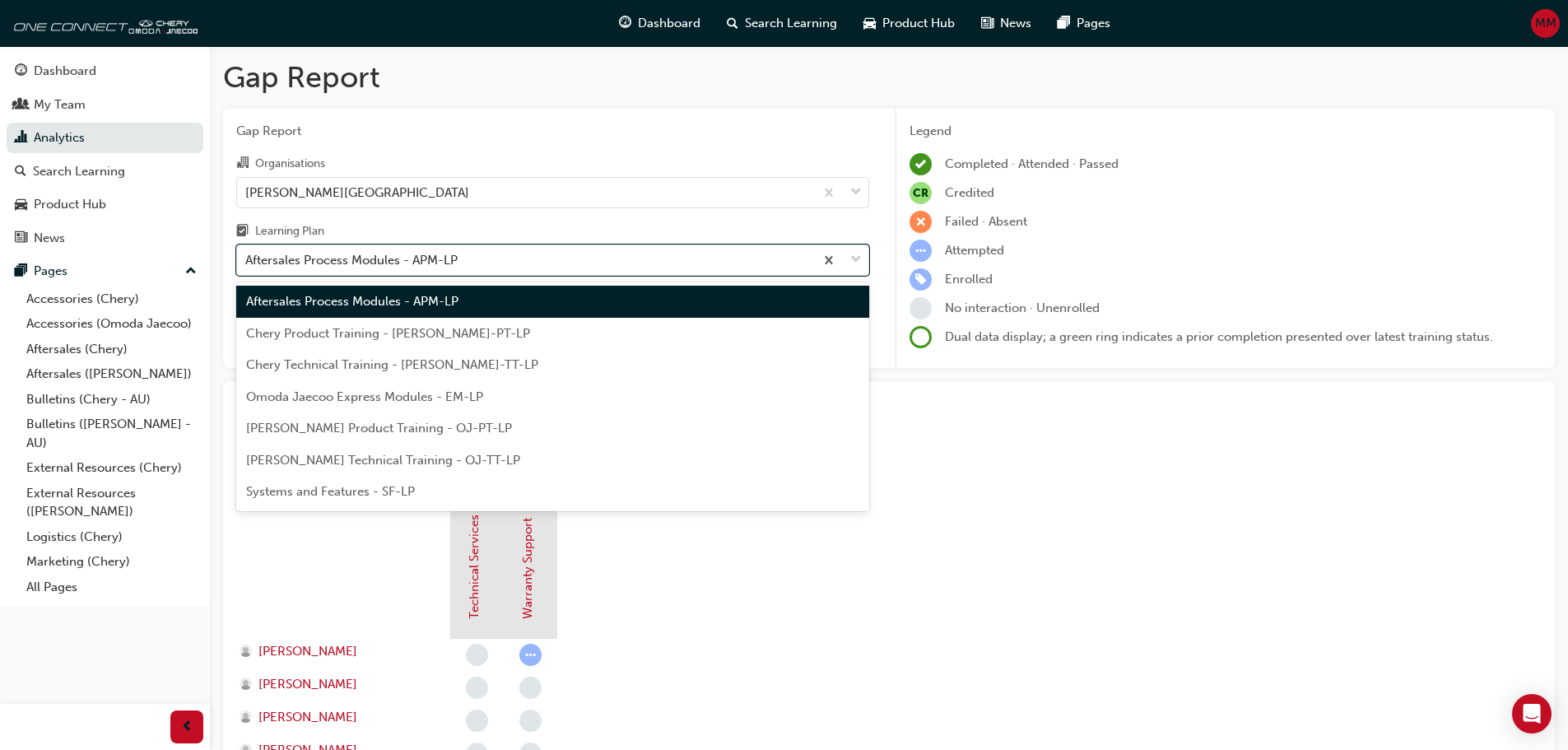
click at [386, 453] on span "[PERSON_NAME] Technical Training - OJ-TT-LP" at bounding box center [383, 460] width 274 height 15
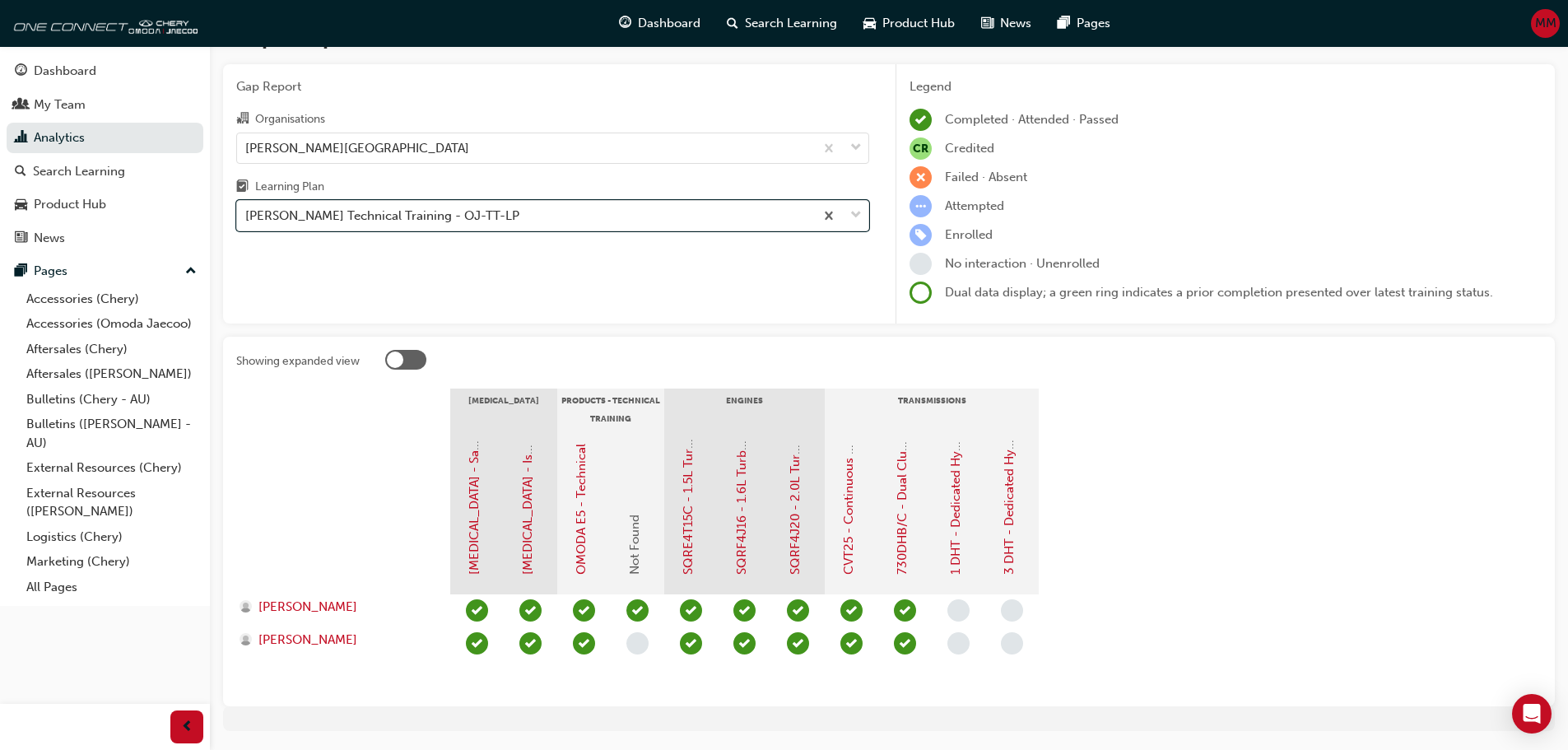
scroll to position [82, 0]
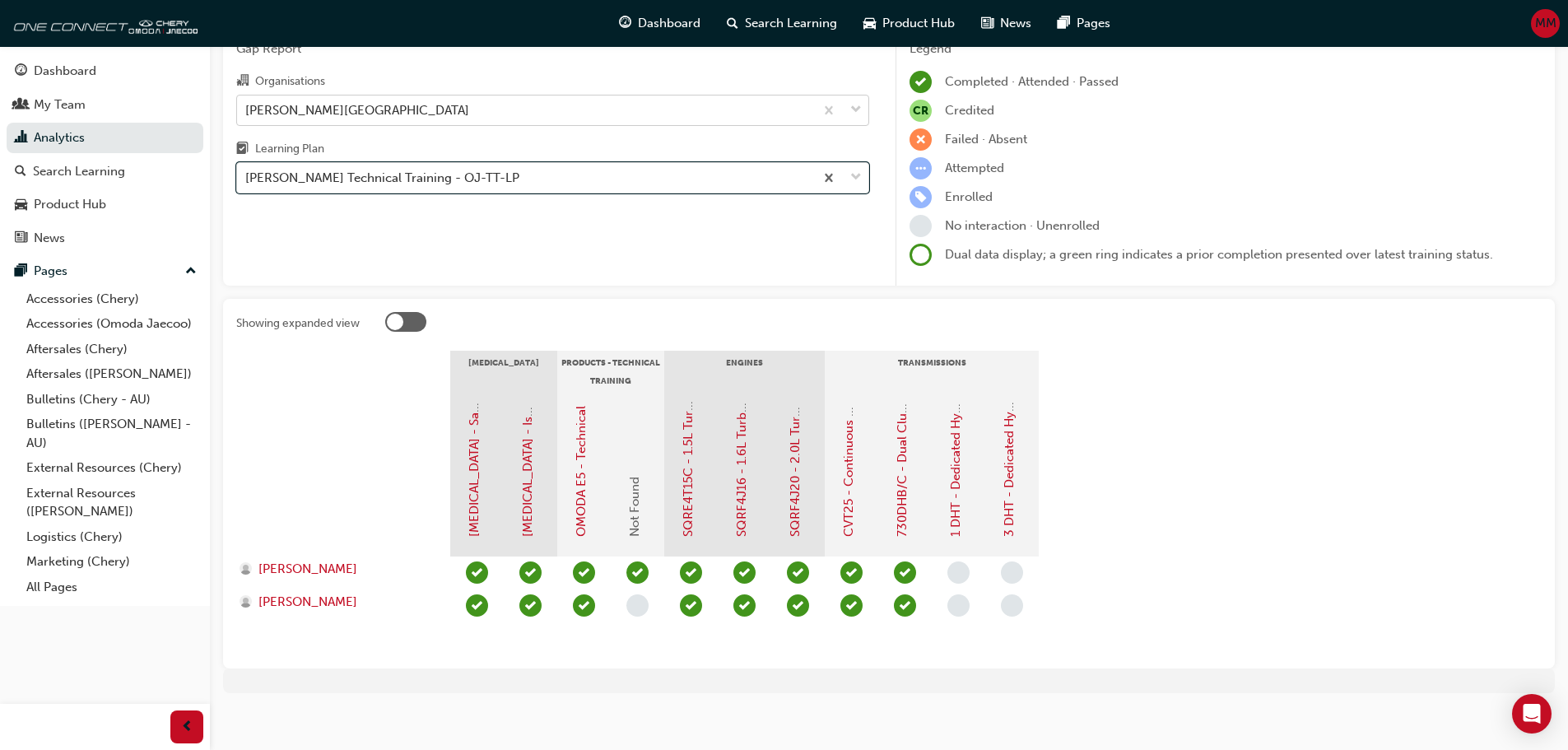
click at [343, 117] on div "[PERSON_NAME][GEOGRAPHIC_DATA]" at bounding box center [357, 110] width 224 height 19
click at [247, 116] on input "Organisations [PERSON_NAME][GEOGRAPHIC_DATA]" at bounding box center [246, 109] width 2 height 14
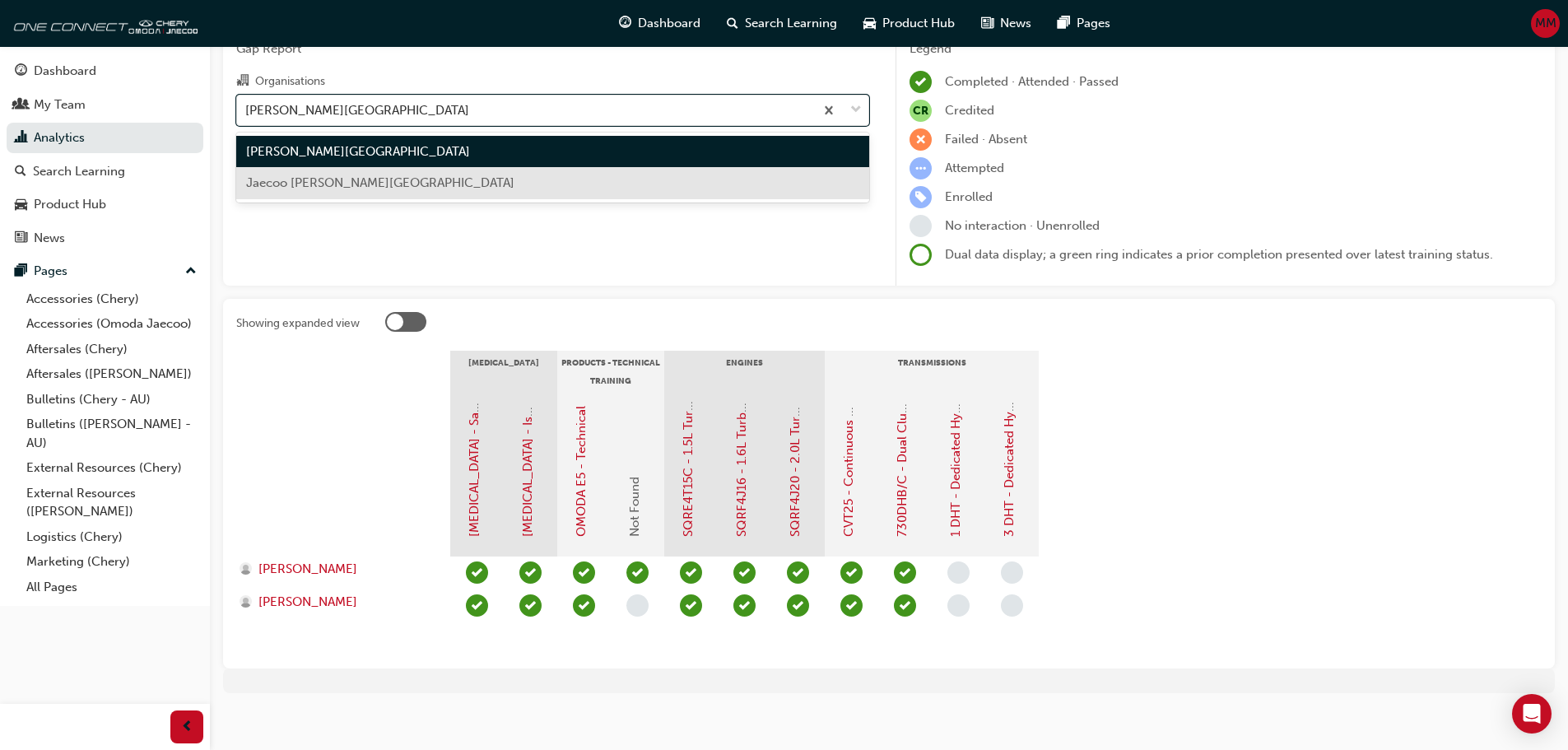
click at [349, 184] on span "Jaecoo [PERSON_NAME][GEOGRAPHIC_DATA]" at bounding box center [380, 182] width 268 height 15
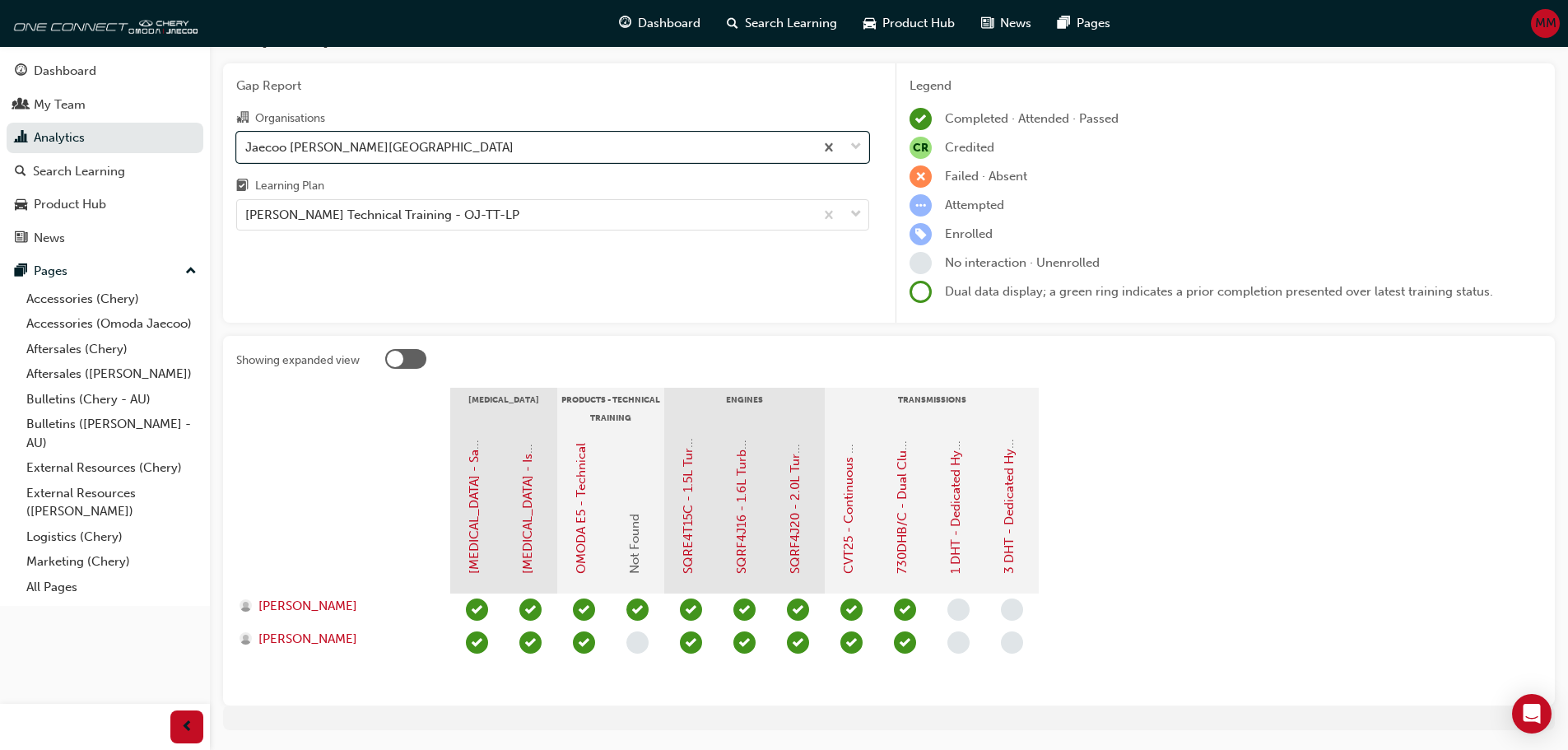
scroll to position [82, 0]
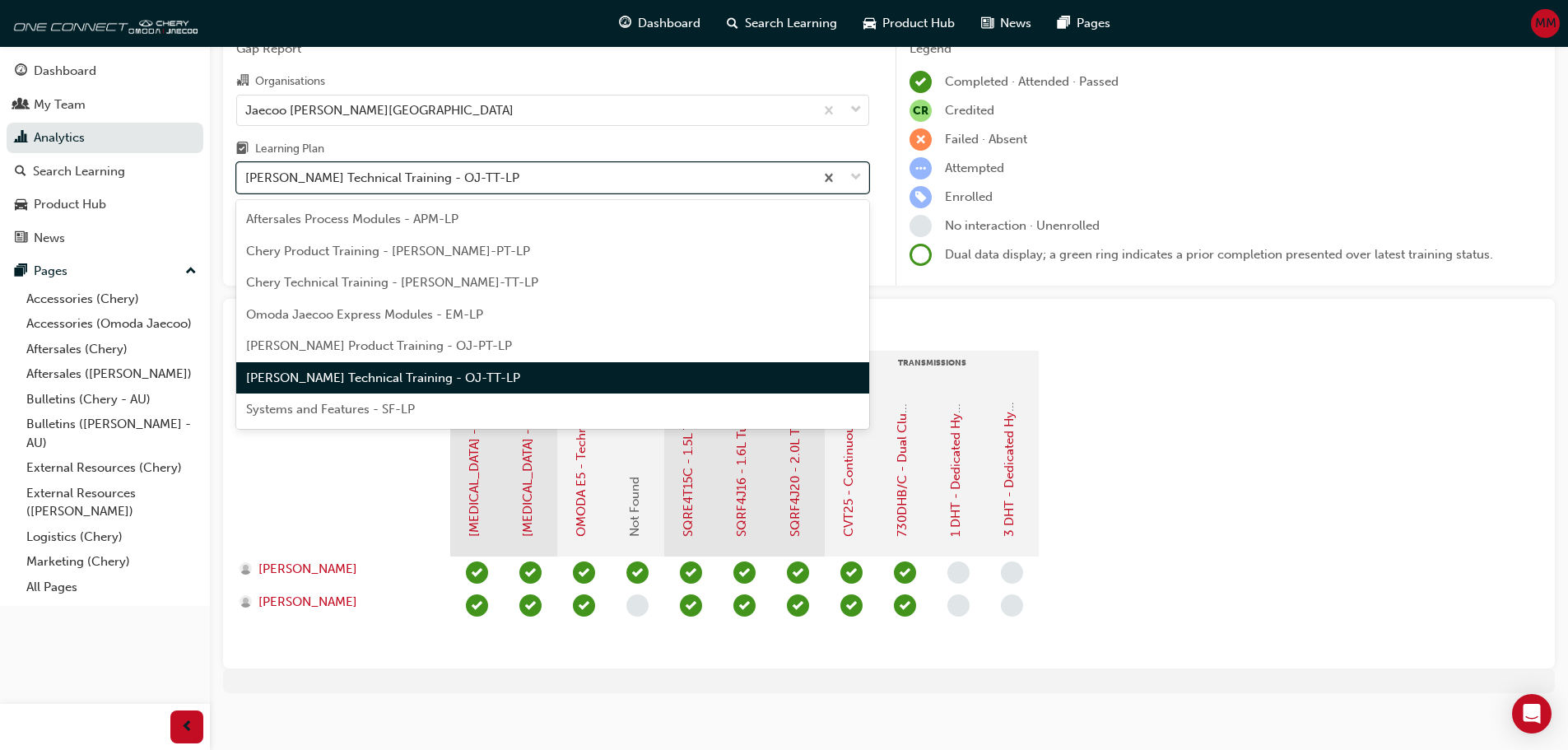
click at [339, 180] on div "[PERSON_NAME] Technical Training - OJ-TT-LP" at bounding box center [382, 178] width 274 height 19
click at [247, 180] on input "Learning Plan option Omoda Jaecoo Technical Training - OJ-TT-LP, selected. opti…" at bounding box center [246, 177] width 2 height 14
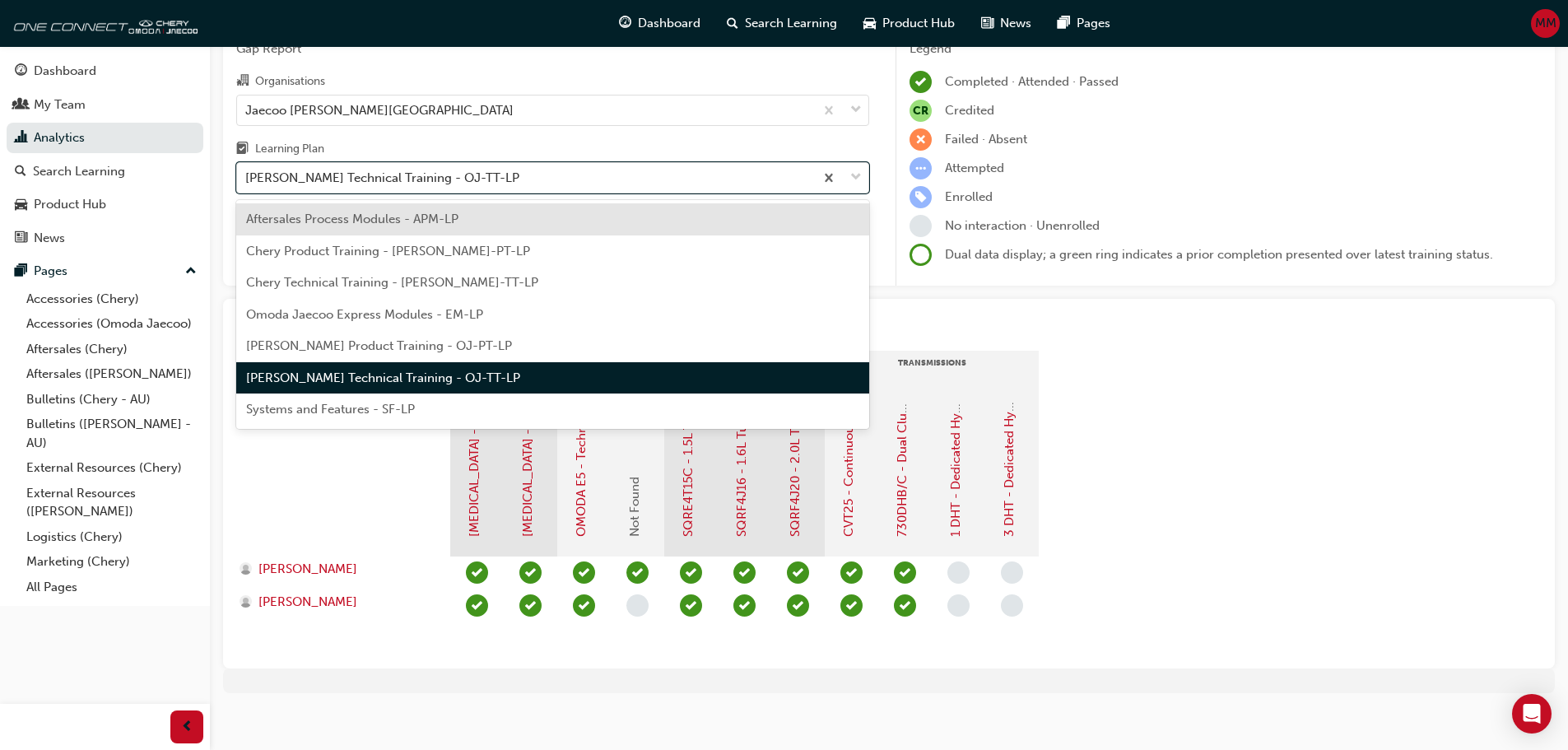
click at [337, 228] on div "Aftersales Process Modules - APM-LP" at bounding box center [552, 219] width 633 height 32
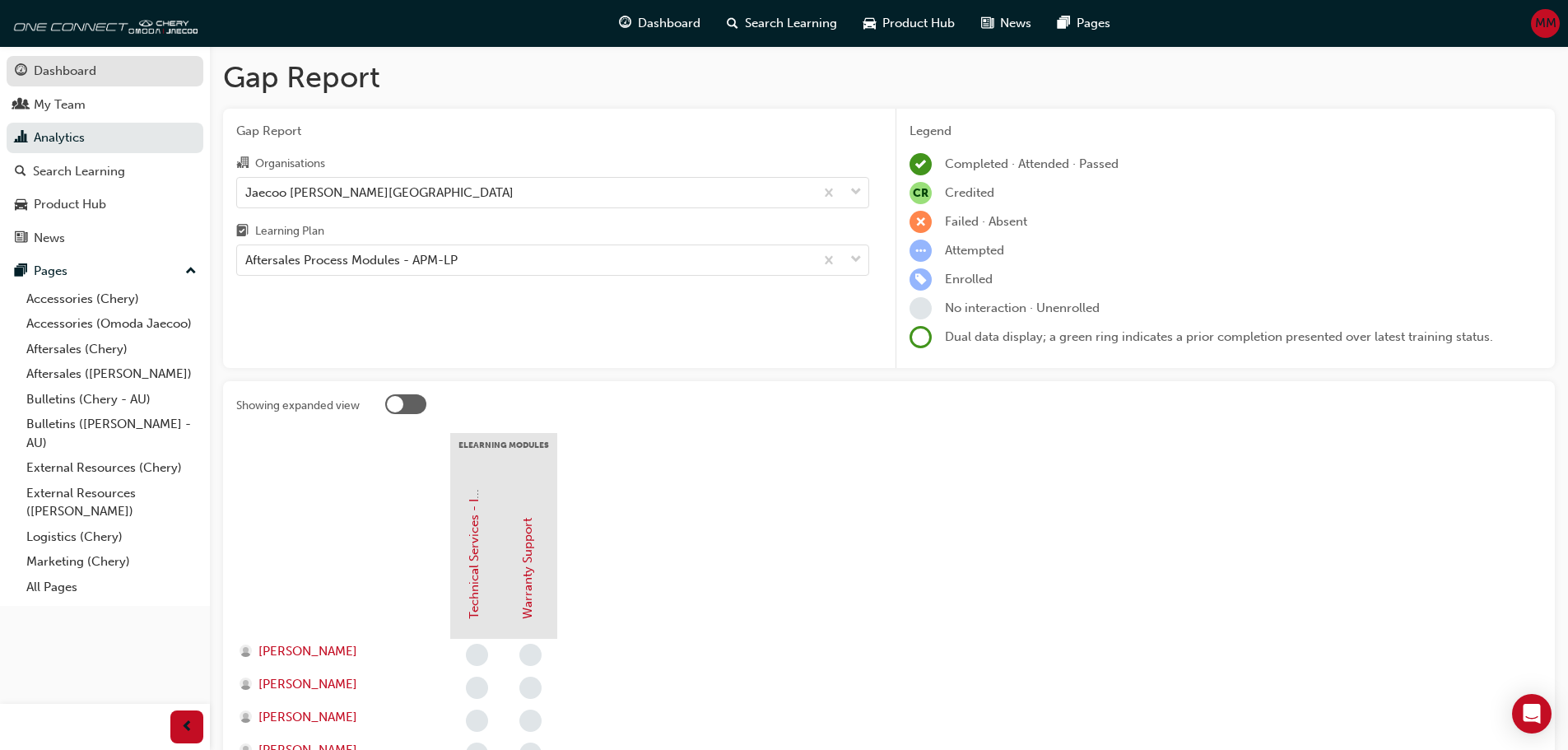
click at [67, 83] on link "Dashboard" at bounding box center [105, 70] width 197 height 30
